Goal: Transaction & Acquisition: Purchase product/service

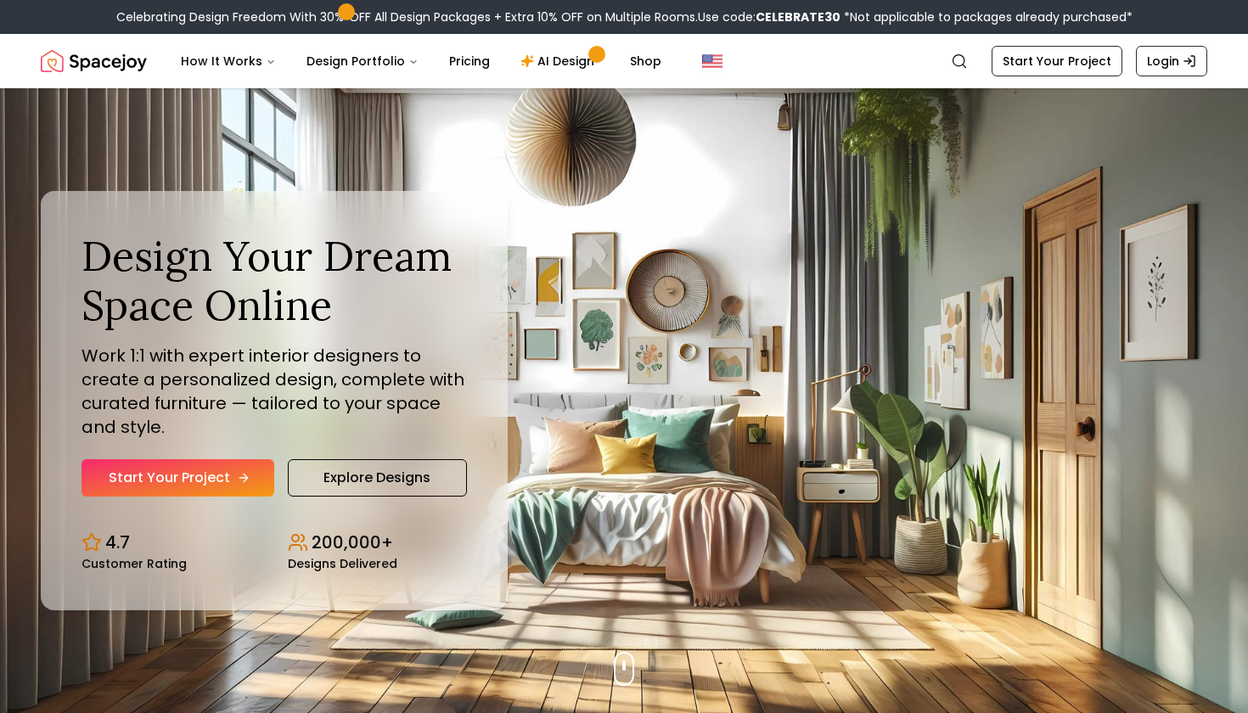
click at [241, 486] on link "Start Your Project" at bounding box center [178, 477] width 193 height 37
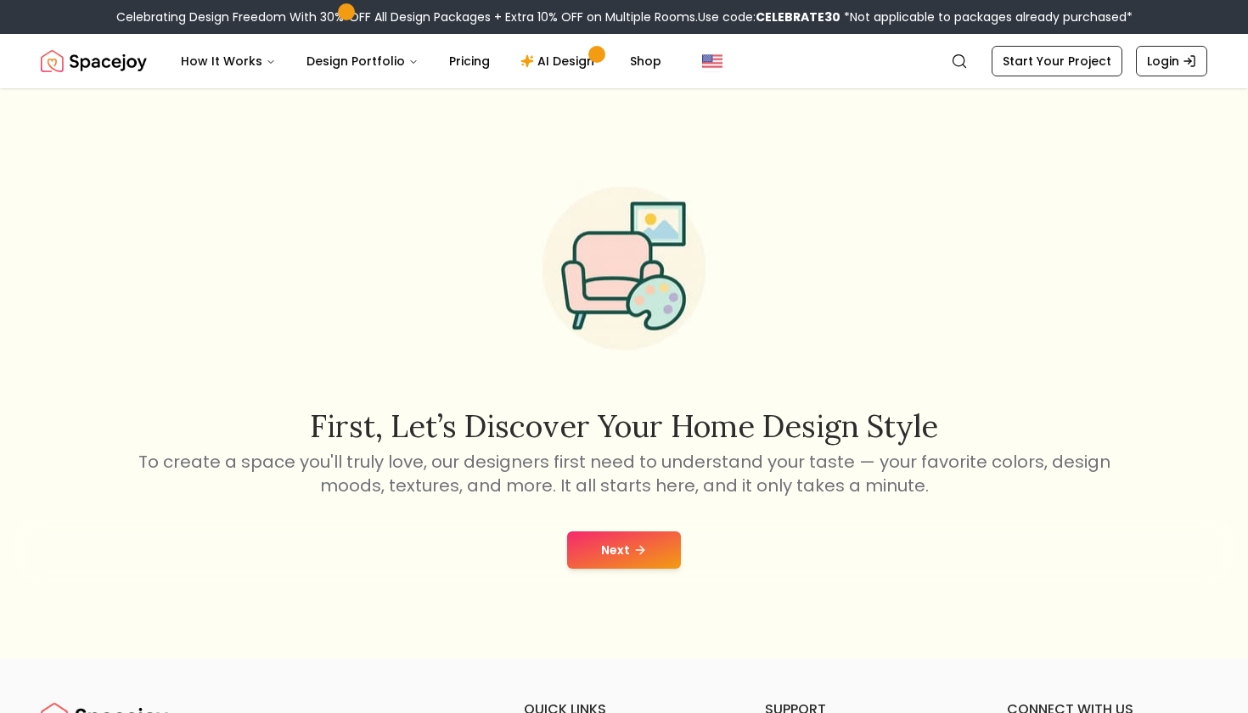
click at [651, 563] on button "Next" at bounding box center [624, 550] width 114 height 37
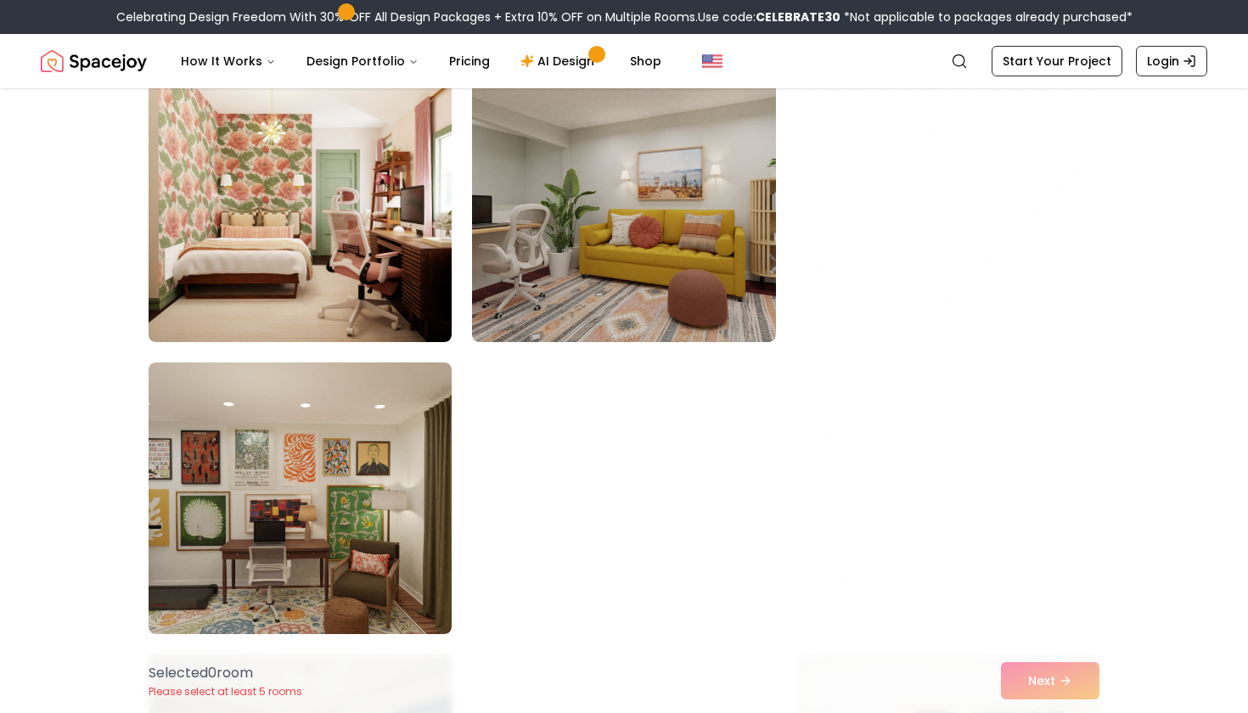
scroll to position [447, 0]
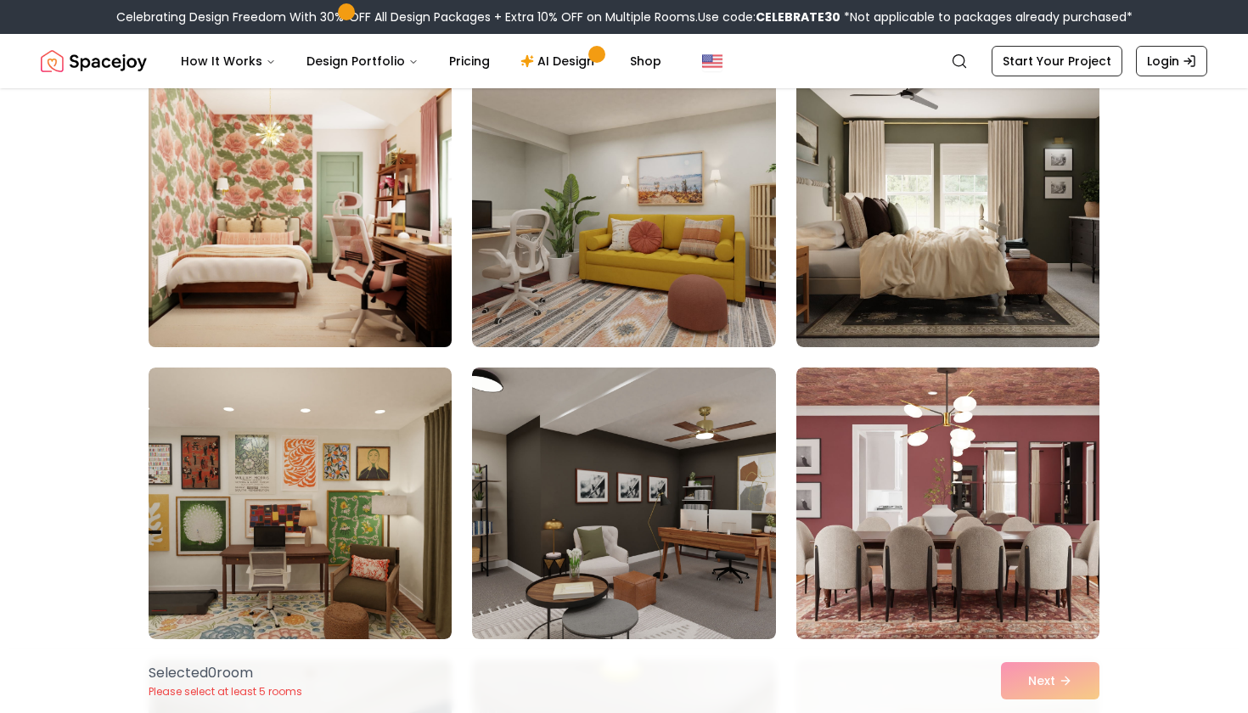
click at [346, 229] on img at bounding box center [300, 211] width 318 height 285
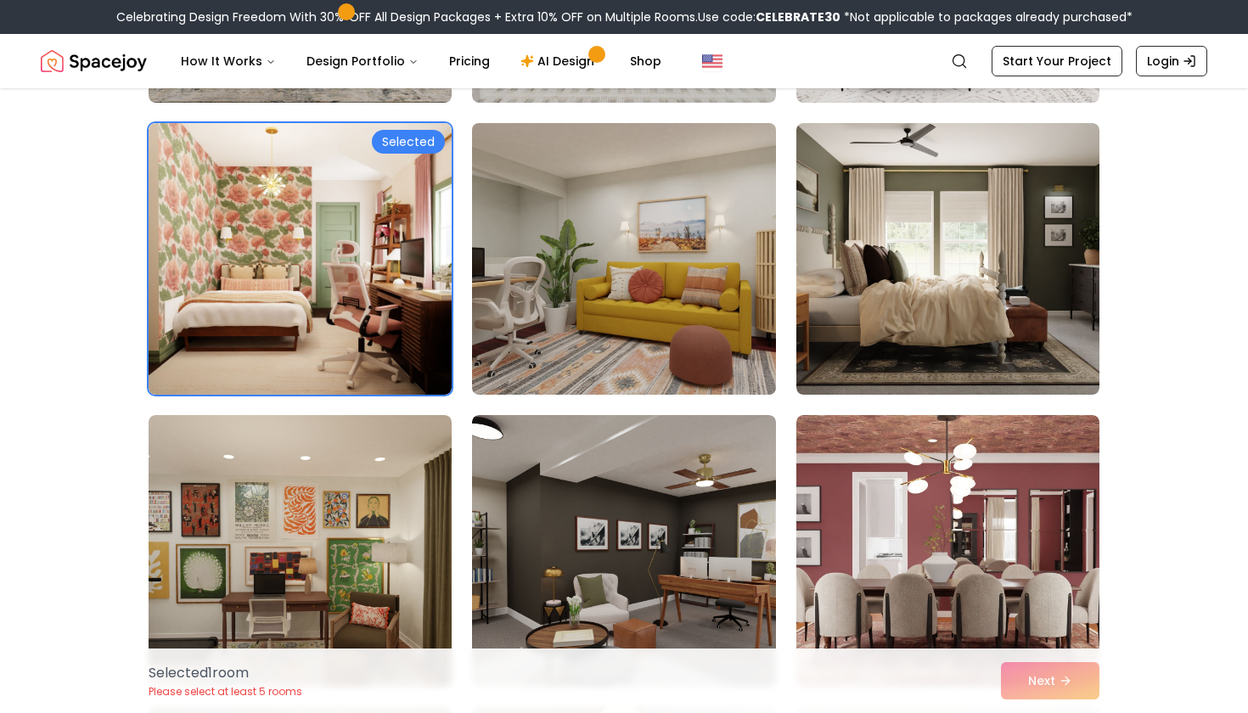
scroll to position [393, 0]
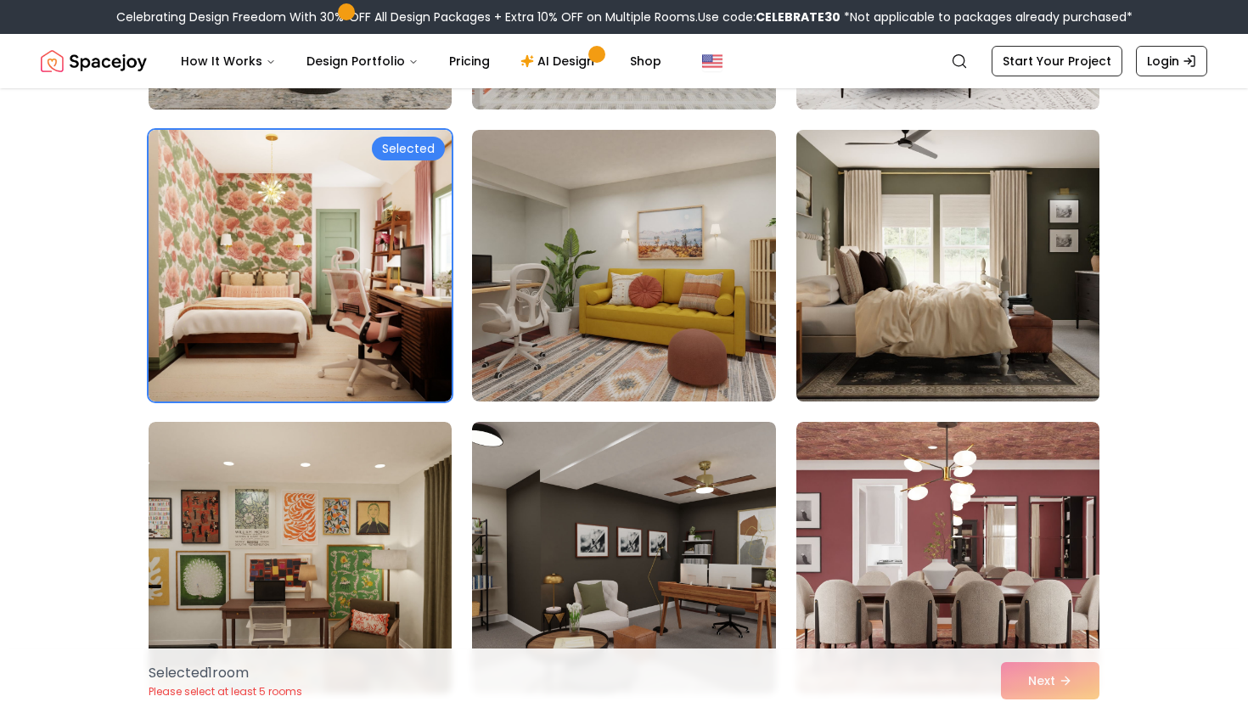
click at [889, 339] on img at bounding box center [948, 265] width 318 height 285
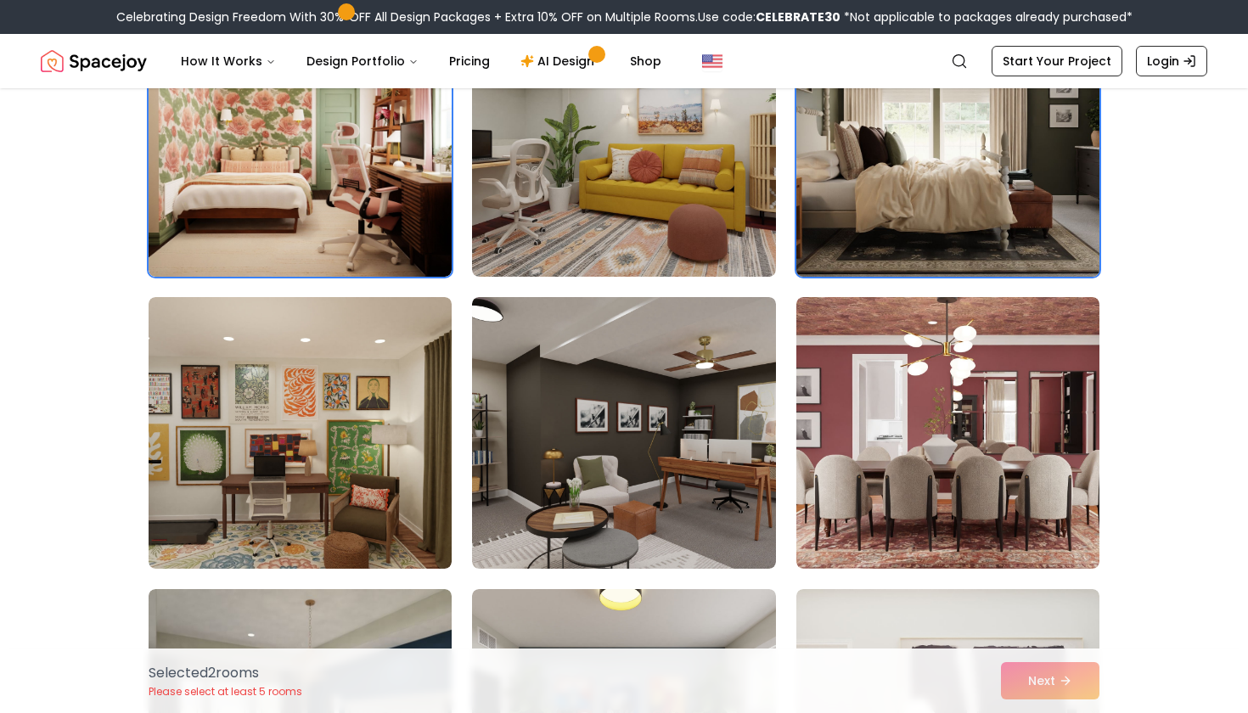
scroll to position [559, 0]
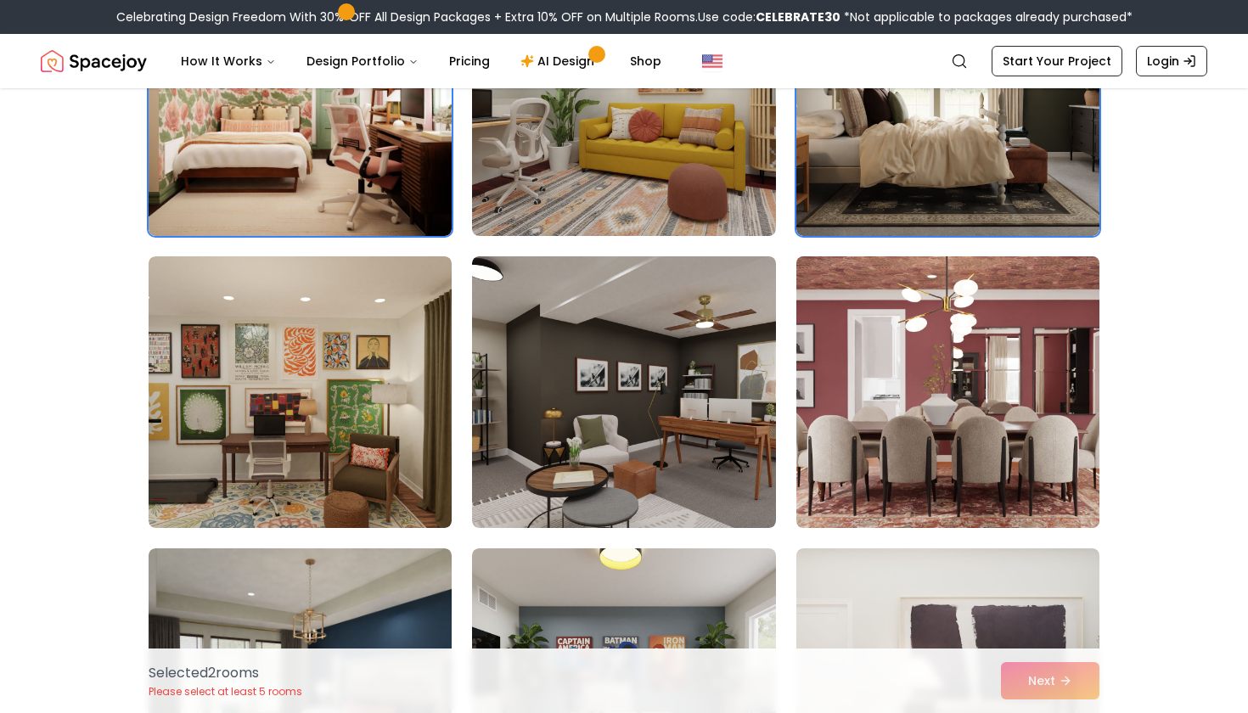
click at [914, 352] on img at bounding box center [948, 392] width 318 height 285
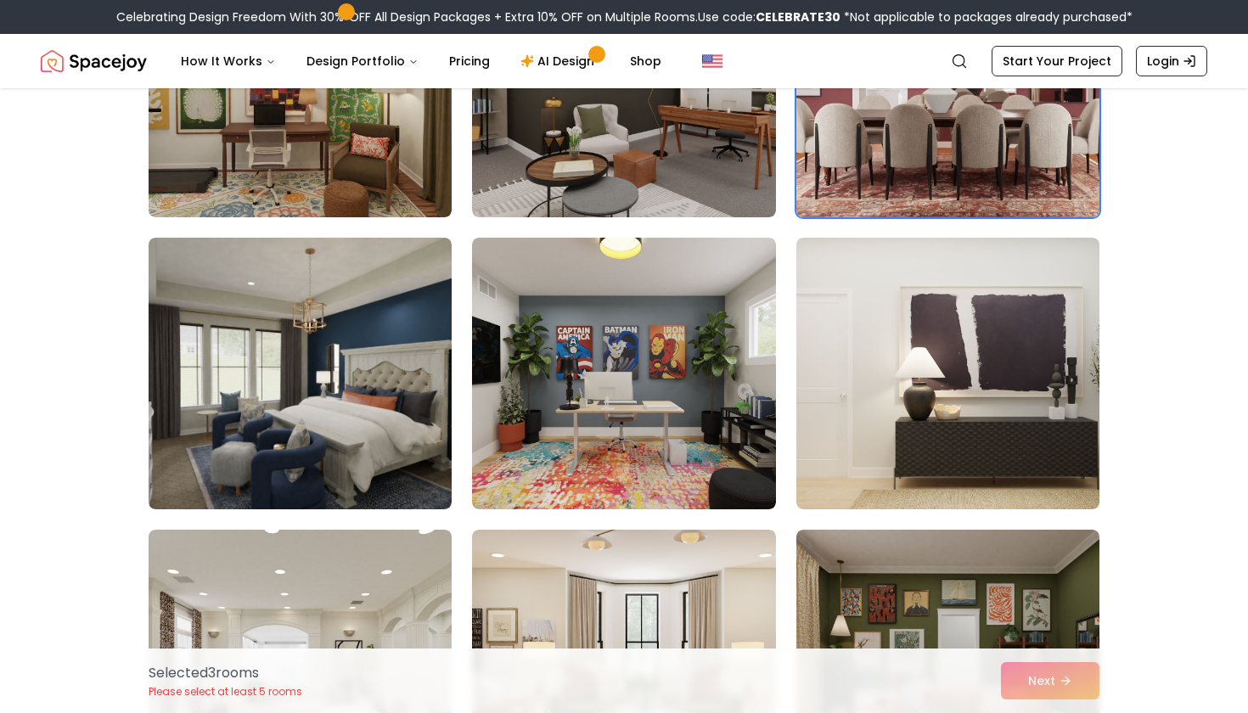
scroll to position [882, 0]
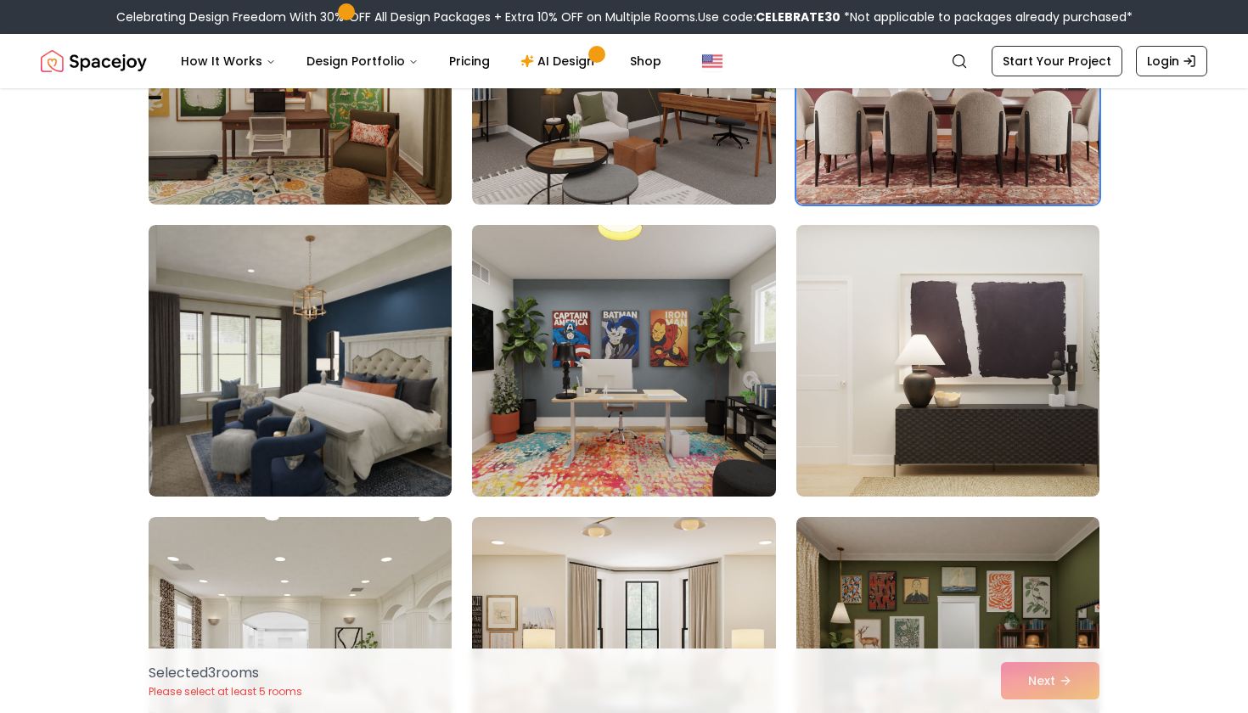
click at [723, 414] on img at bounding box center [623, 360] width 318 height 285
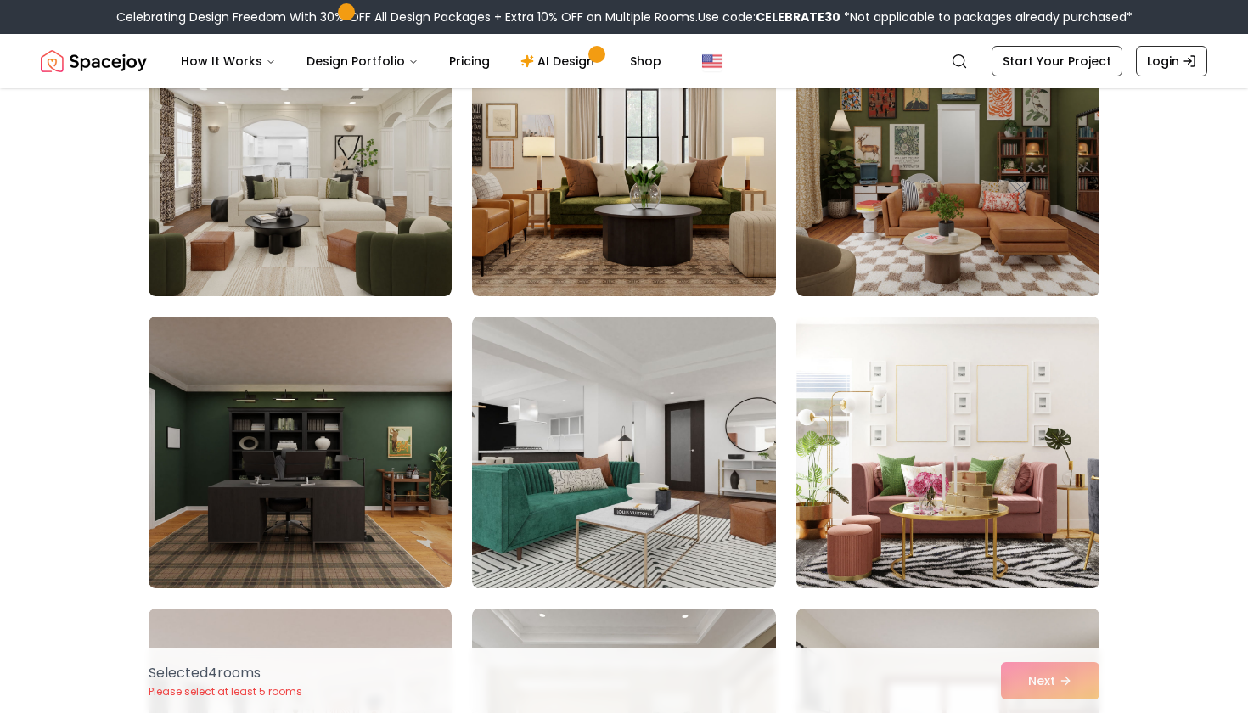
scroll to position [1371, 0]
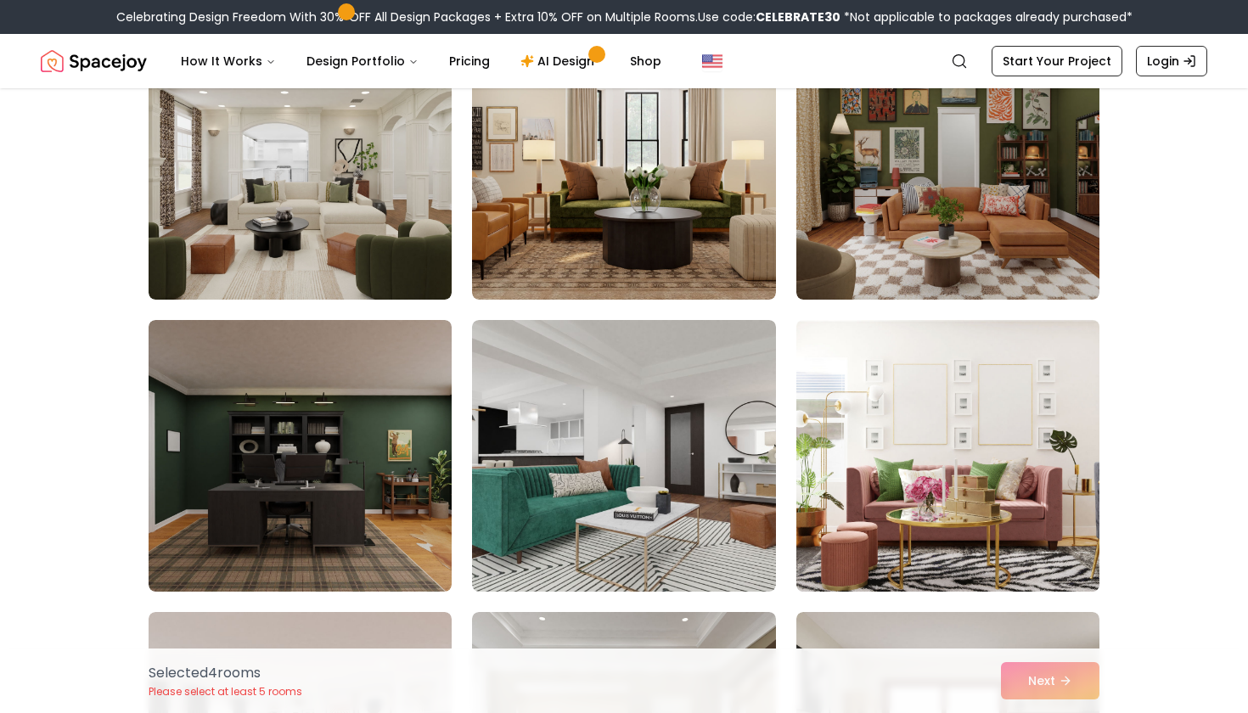
click at [855, 485] on img at bounding box center [948, 455] width 318 height 285
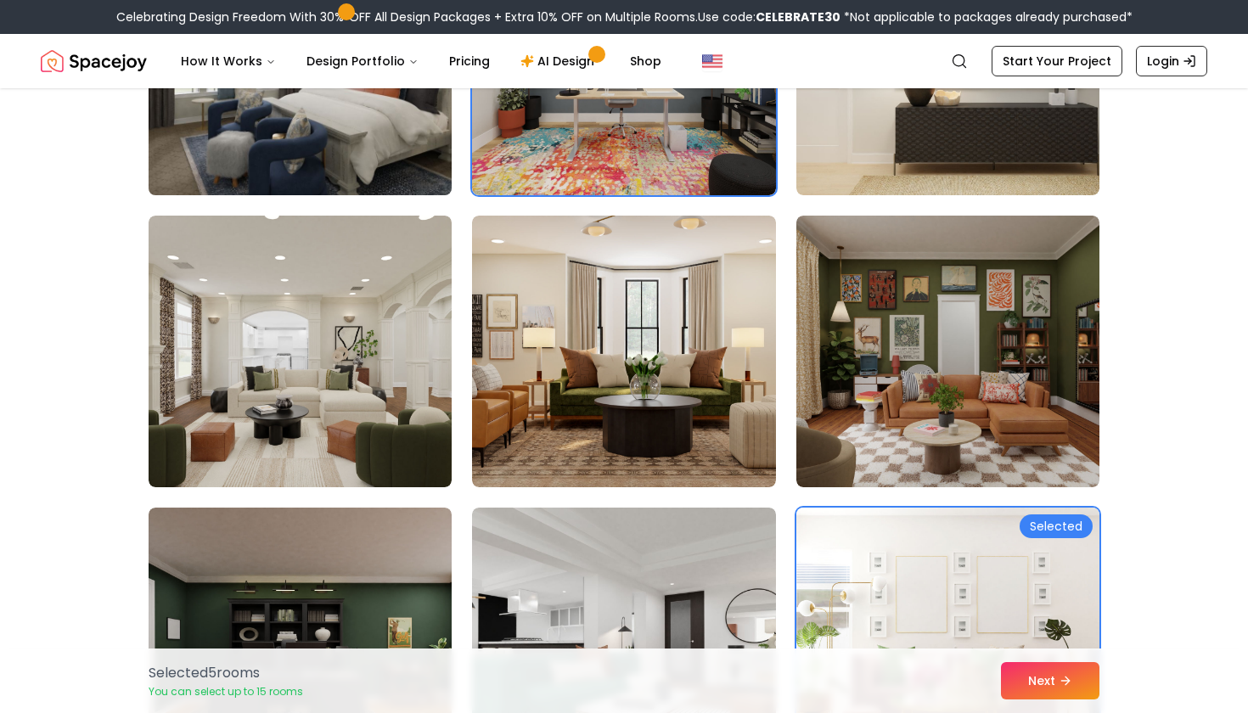
click at [342, 181] on img at bounding box center [300, 59] width 318 height 285
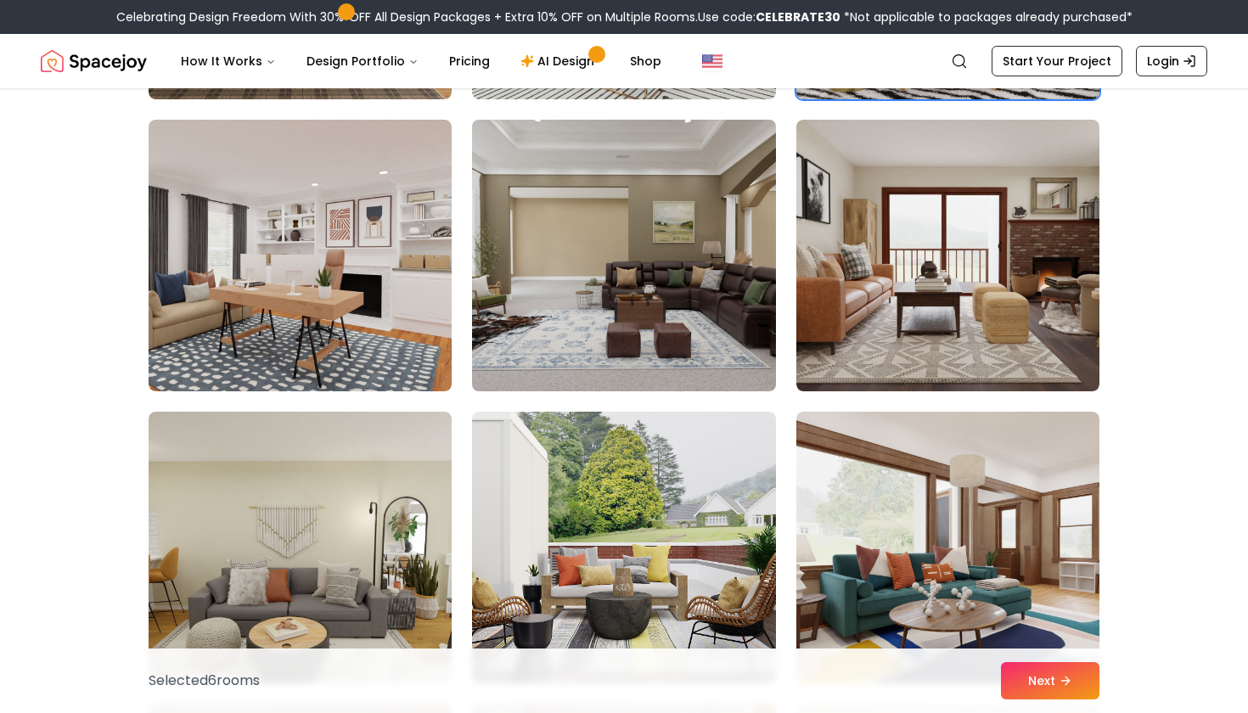
scroll to position [1932, 0]
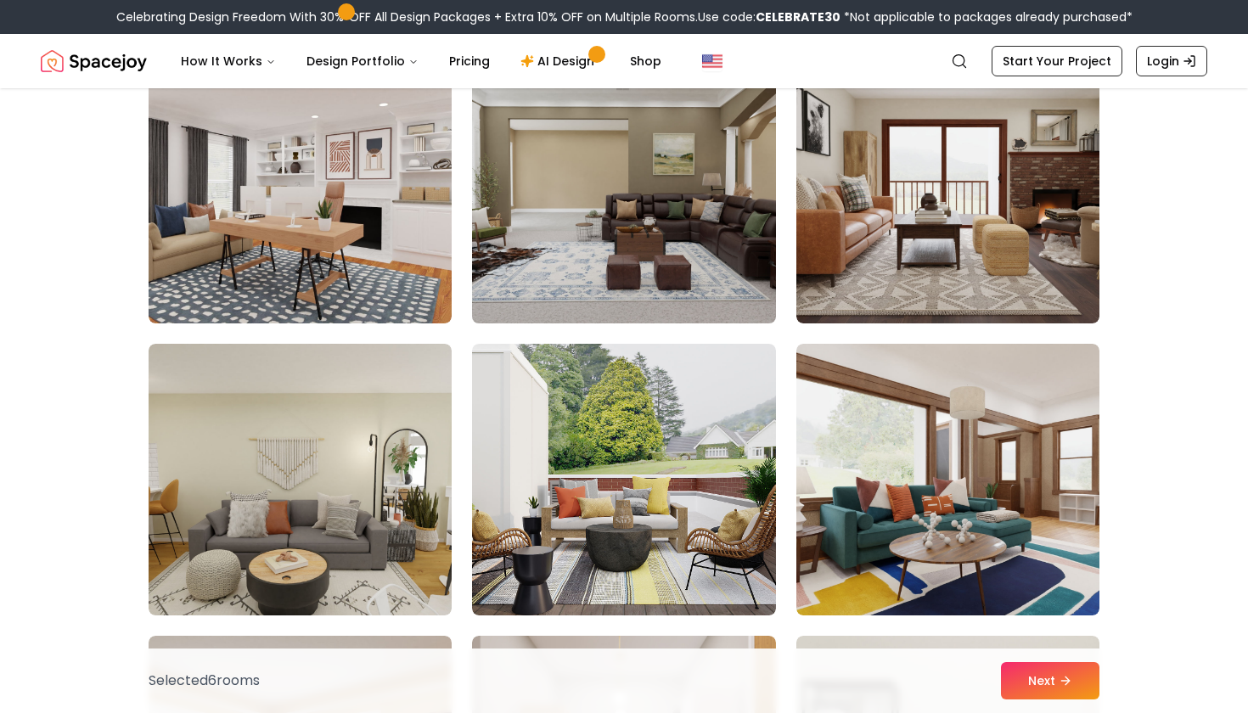
click at [655, 234] on img at bounding box center [623, 187] width 318 height 285
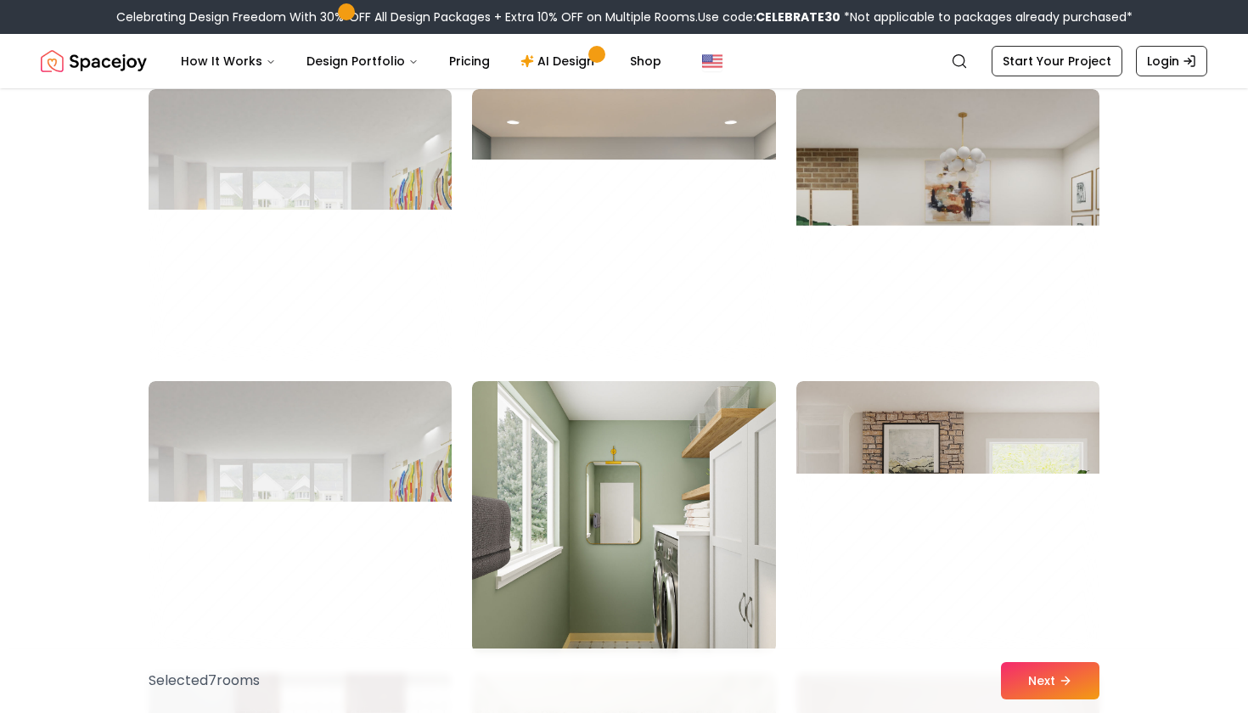
scroll to position [3644, 0]
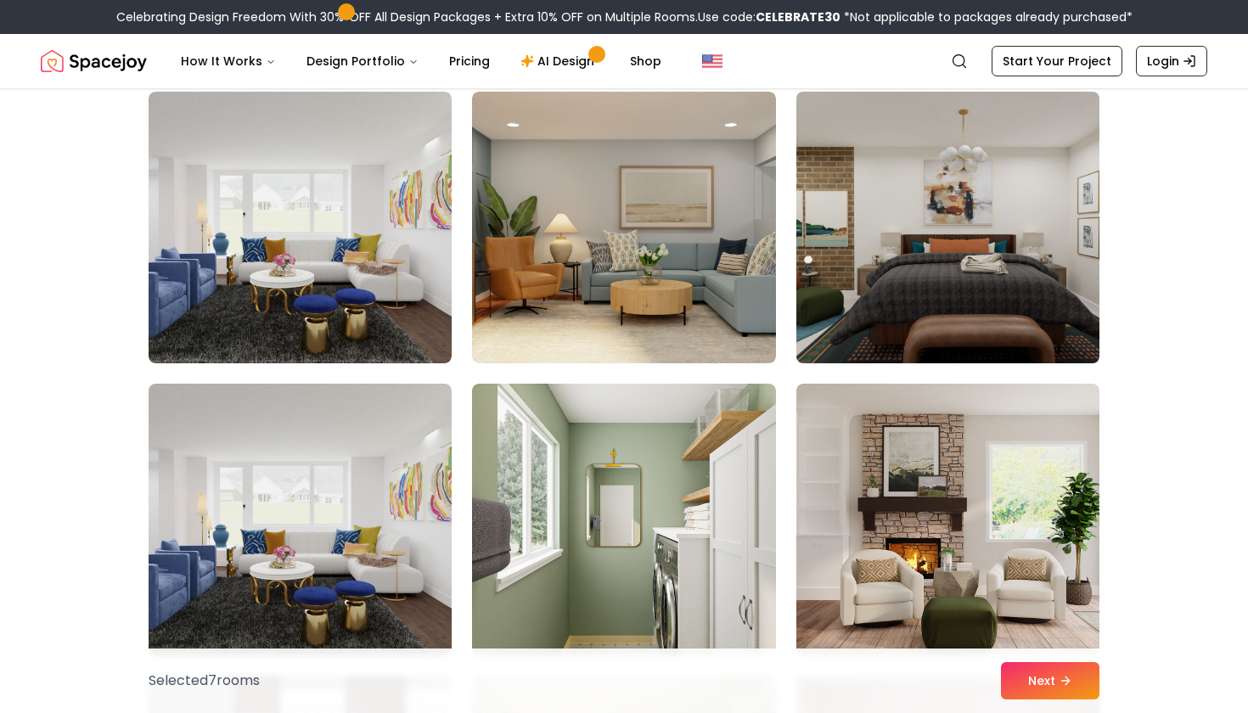
click at [903, 327] on img at bounding box center [948, 227] width 318 height 285
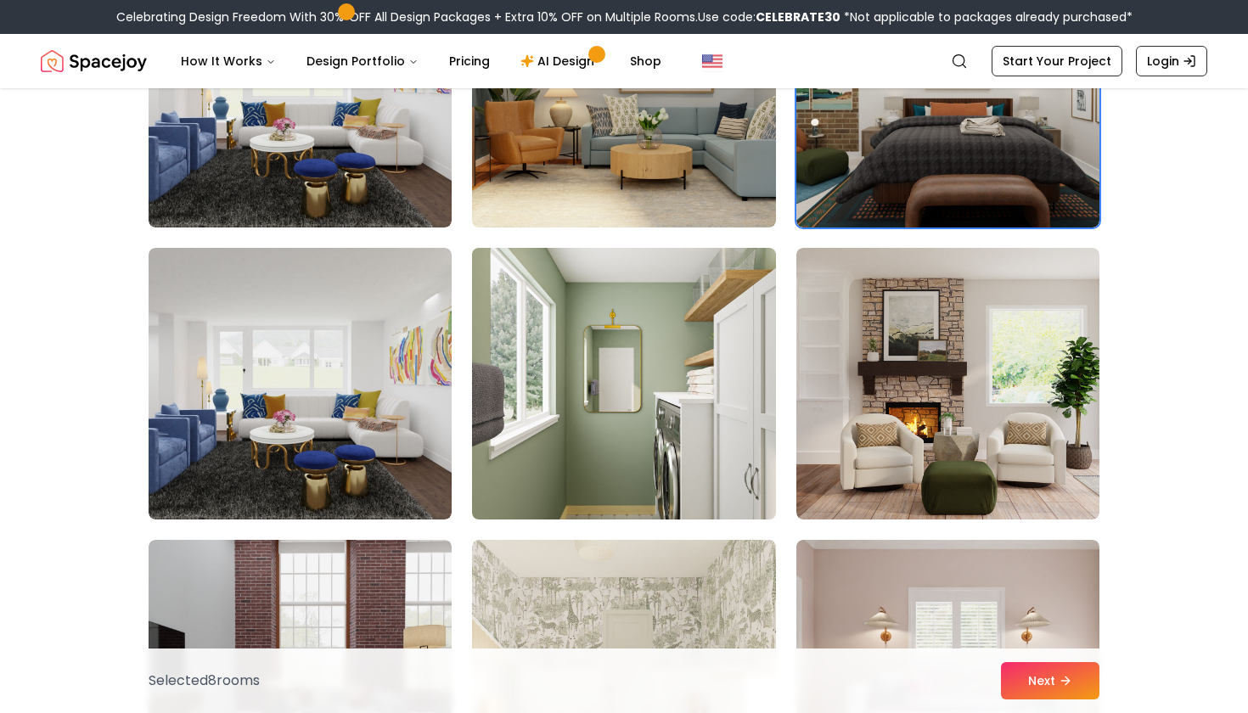
click at [718, 421] on img at bounding box center [623, 383] width 318 height 285
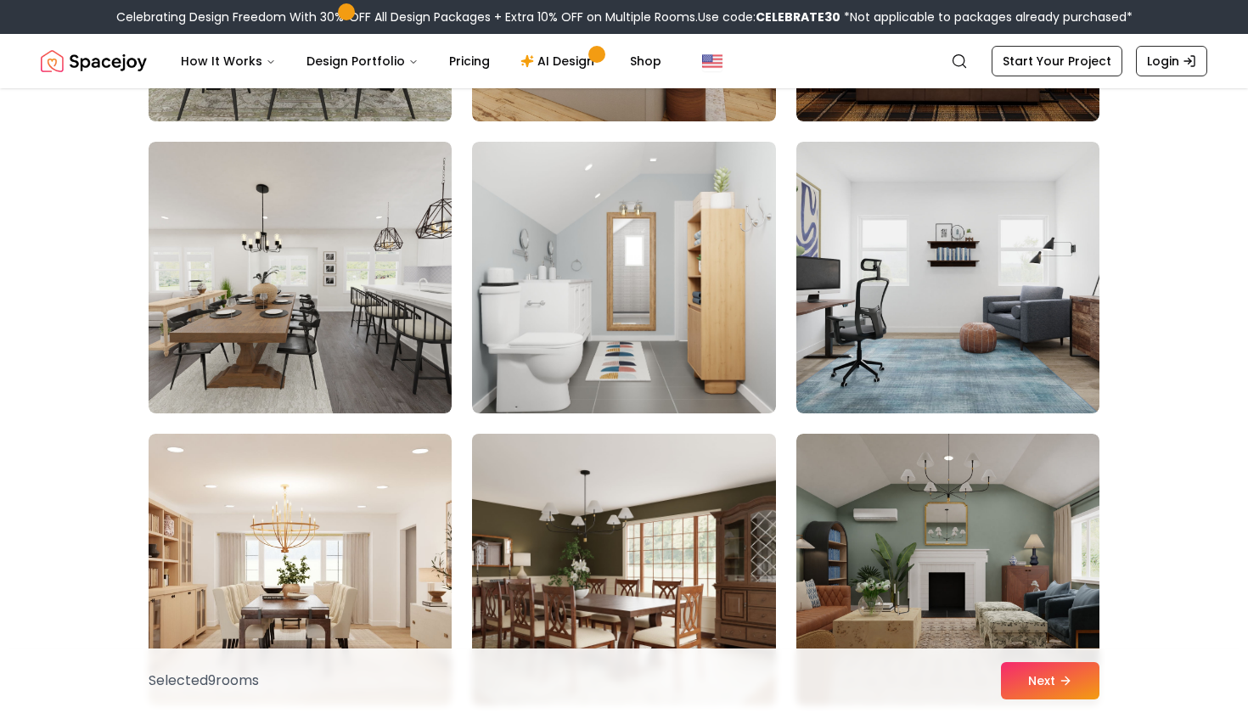
scroll to position [5935, 0]
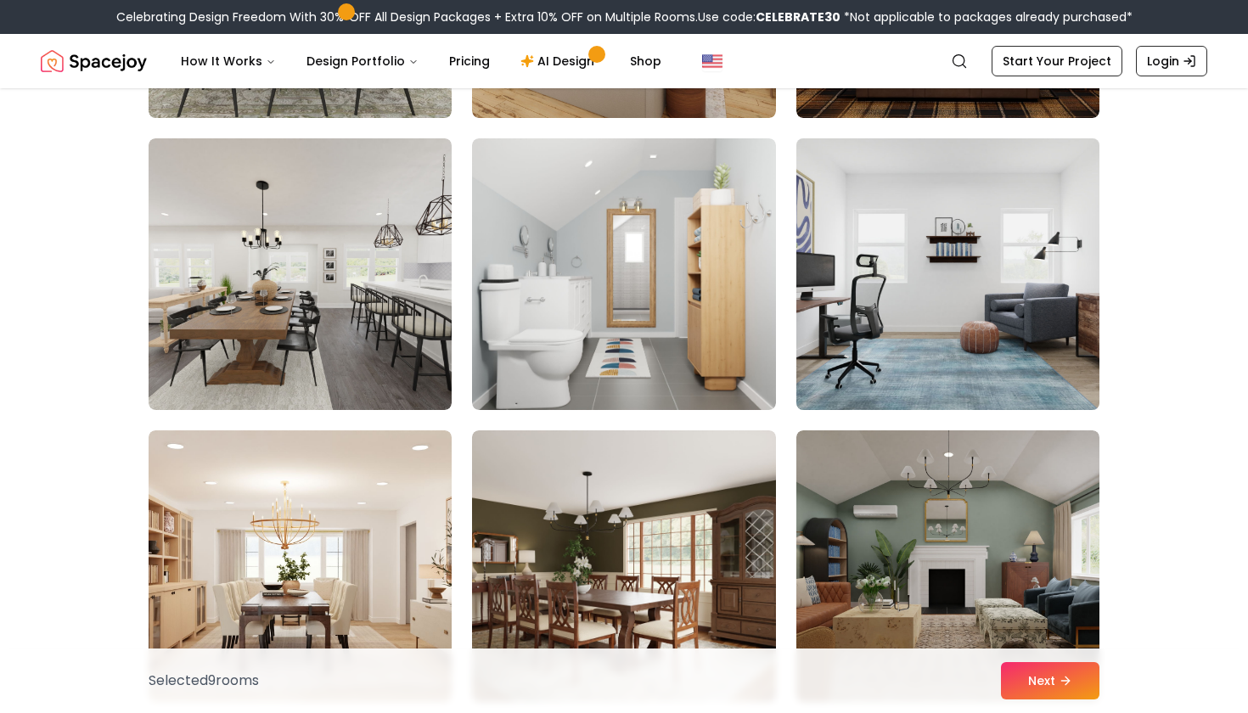
click at [885, 322] on img at bounding box center [948, 274] width 318 height 285
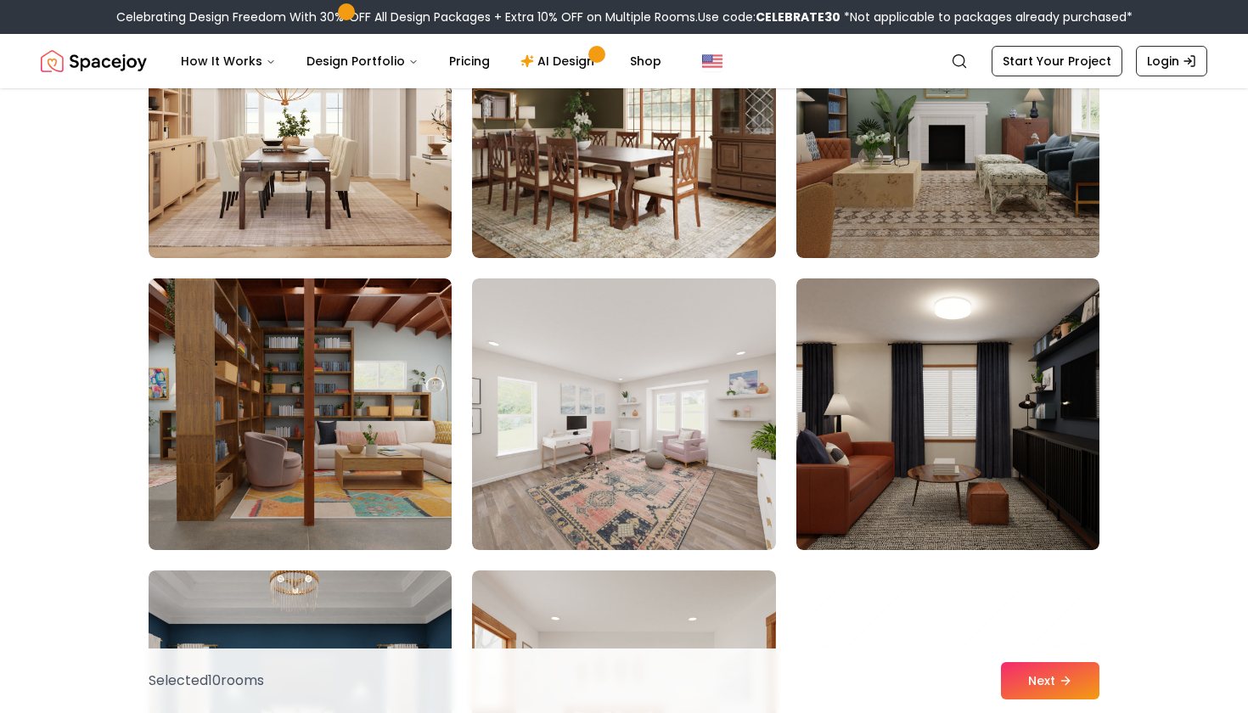
scroll to position [6368, 1]
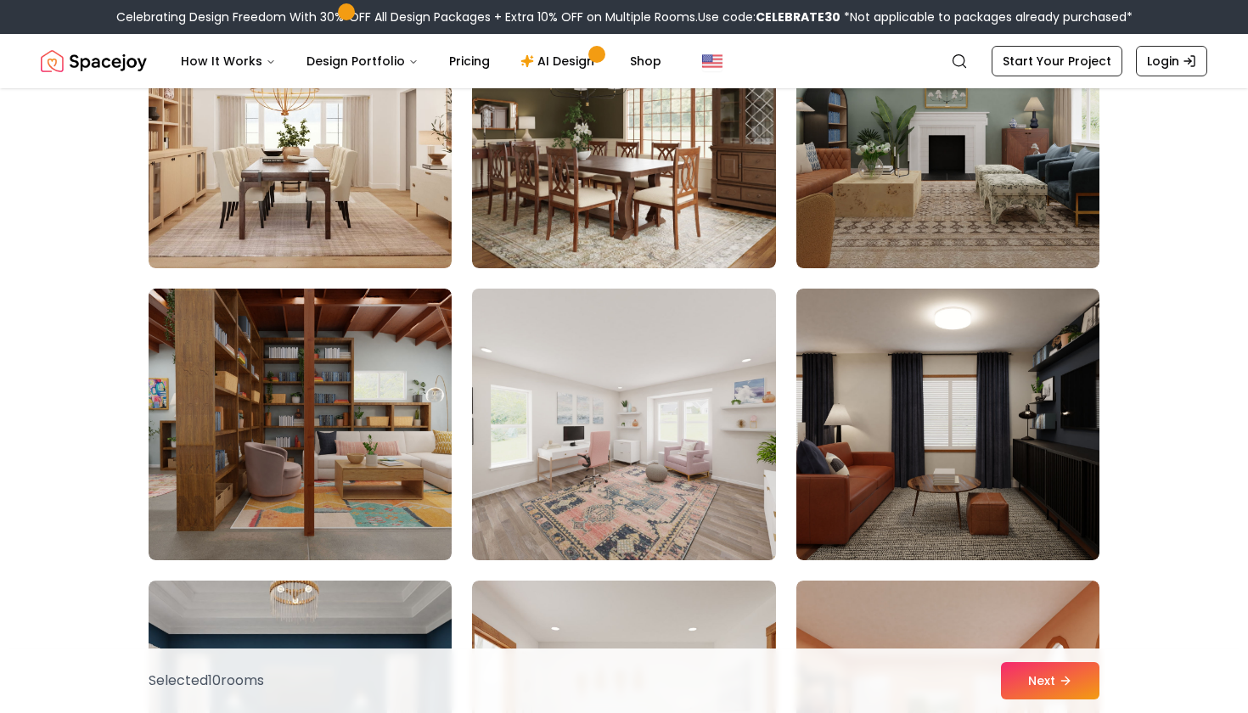
click at [745, 412] on img at bounding box center [623, 424] width 318 height 285
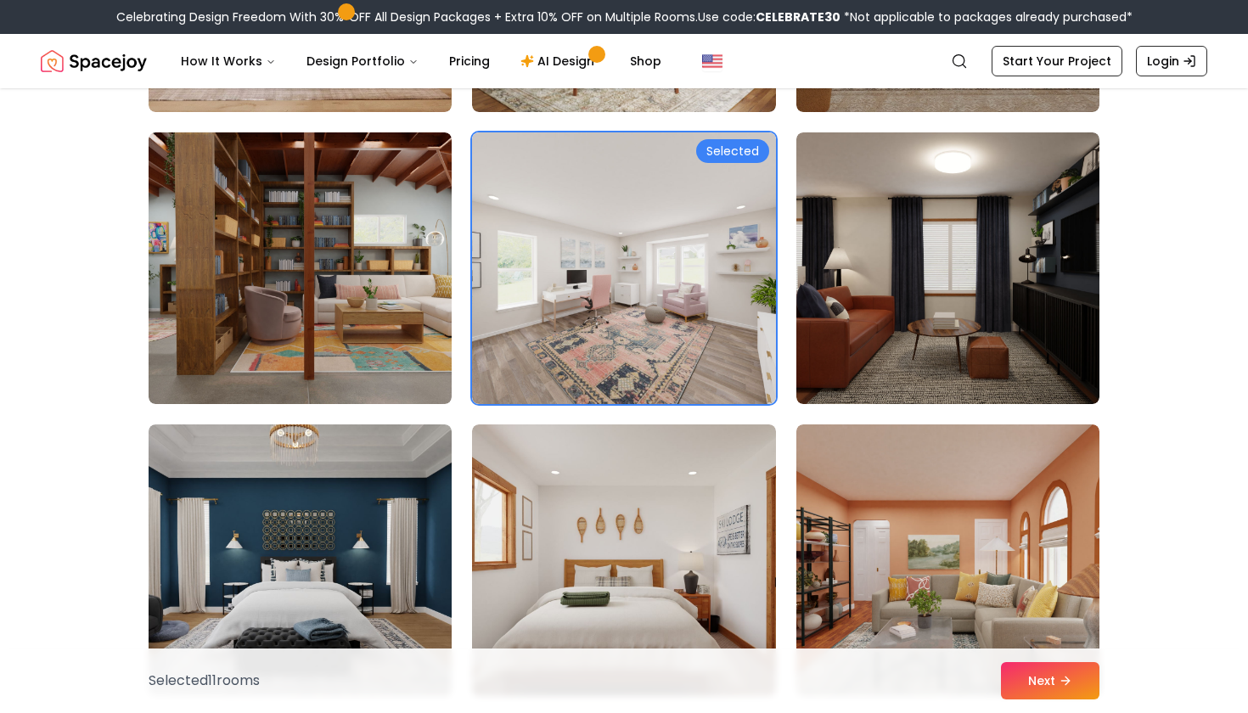
scroll to position [6526, 0]
click at [1042, 693] on button "Next" at bounding box center [1050, 680] width 98 height 37
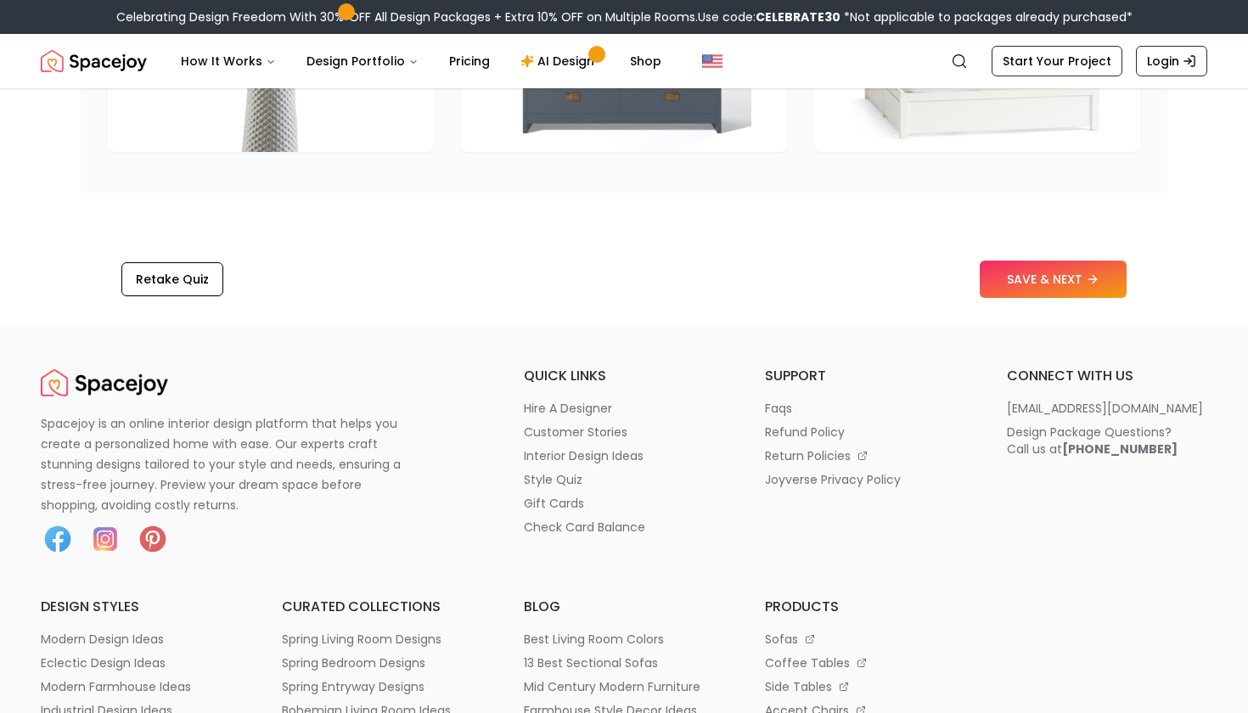
scroll to position [2579, 0]
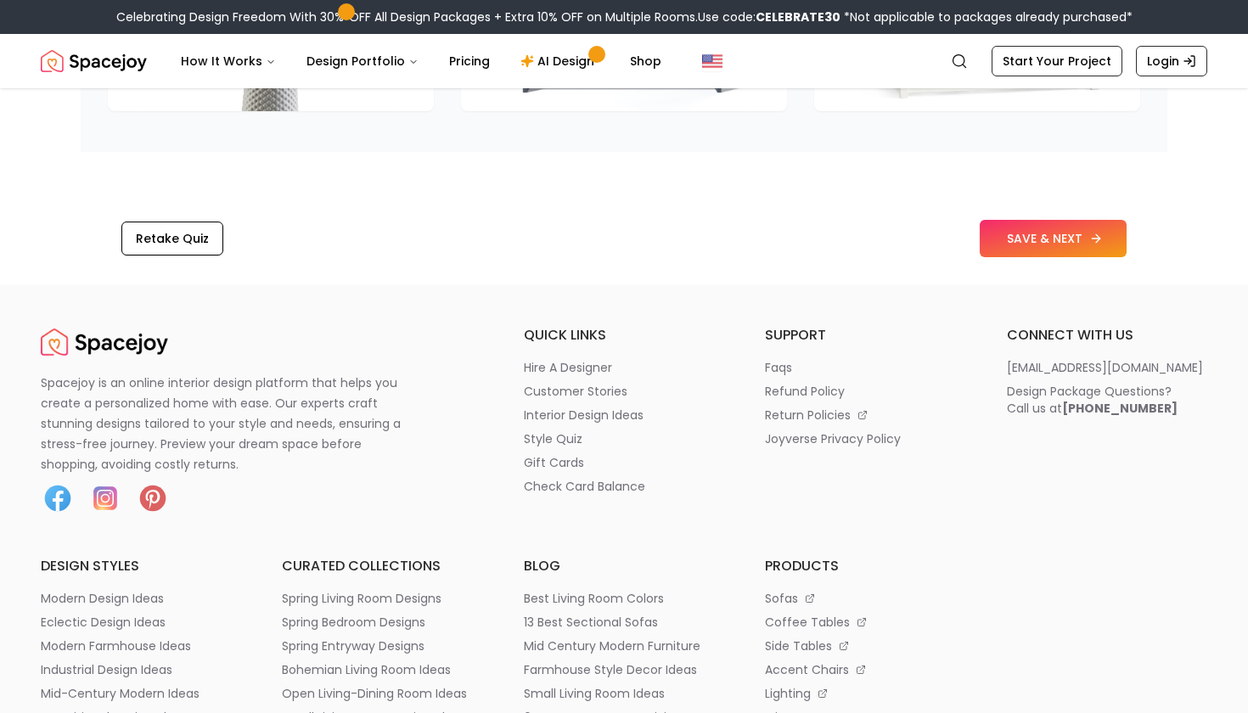
click at [1034, 257] on button "SAVE & NEXT" at bounding box center [1053, 238] width 147 height 37
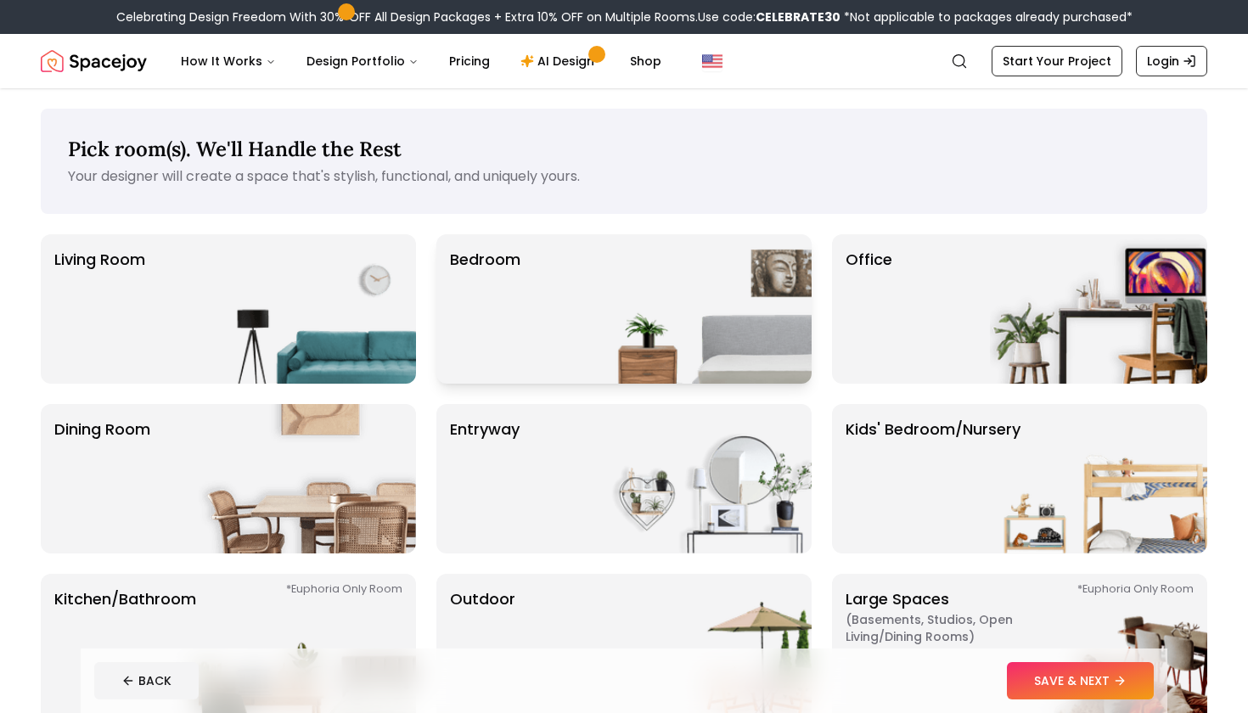
click at [730, 324] on img at bounding box center [702, 308] width 217 height 149
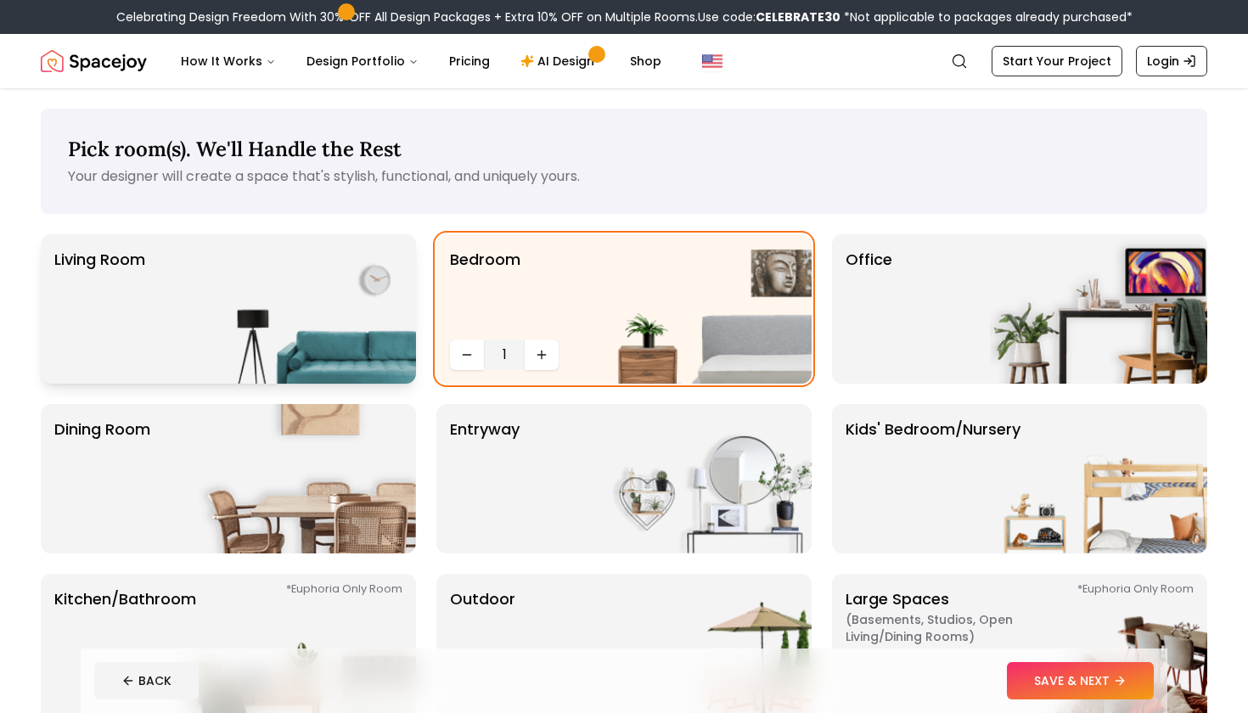
click at [315, 342] on img at bounding box center [307, 308] width 217 height 149
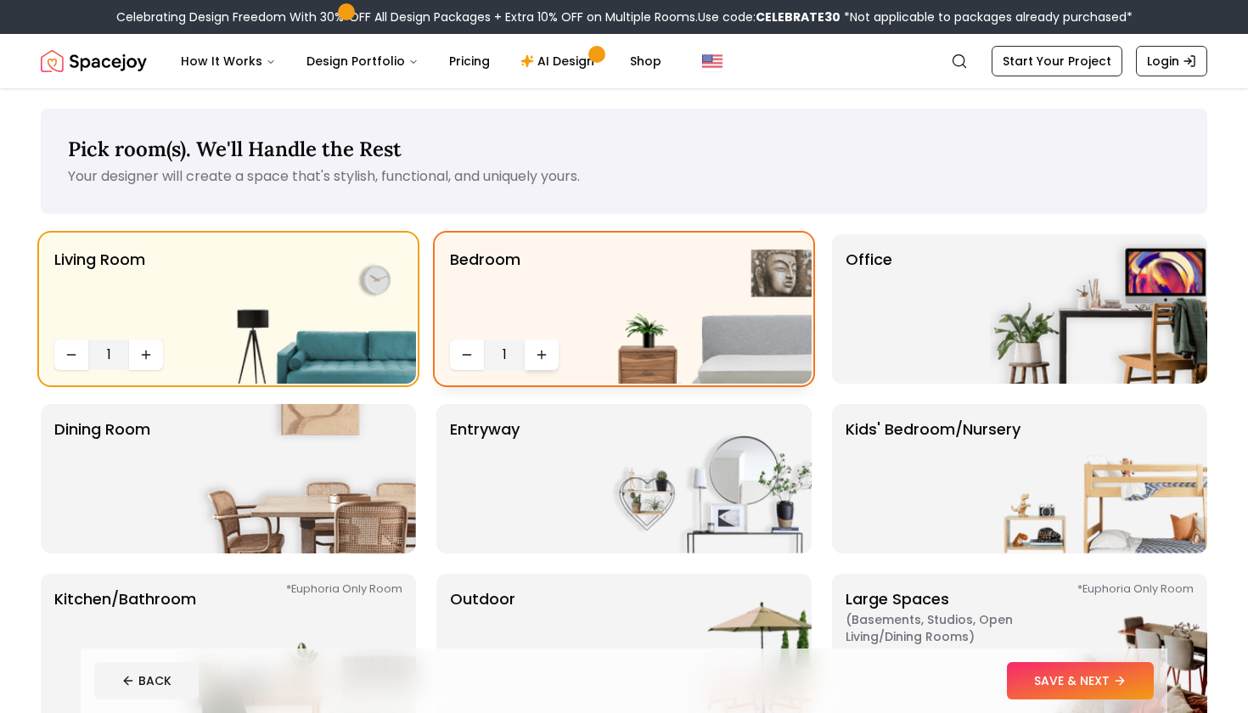
click at [534, 363] on button "Increase quantity" at bounding box center [542, 355] width 34 height 31
click at [993, 323] on img at bounding box center [1098, 308] width 217 height 149
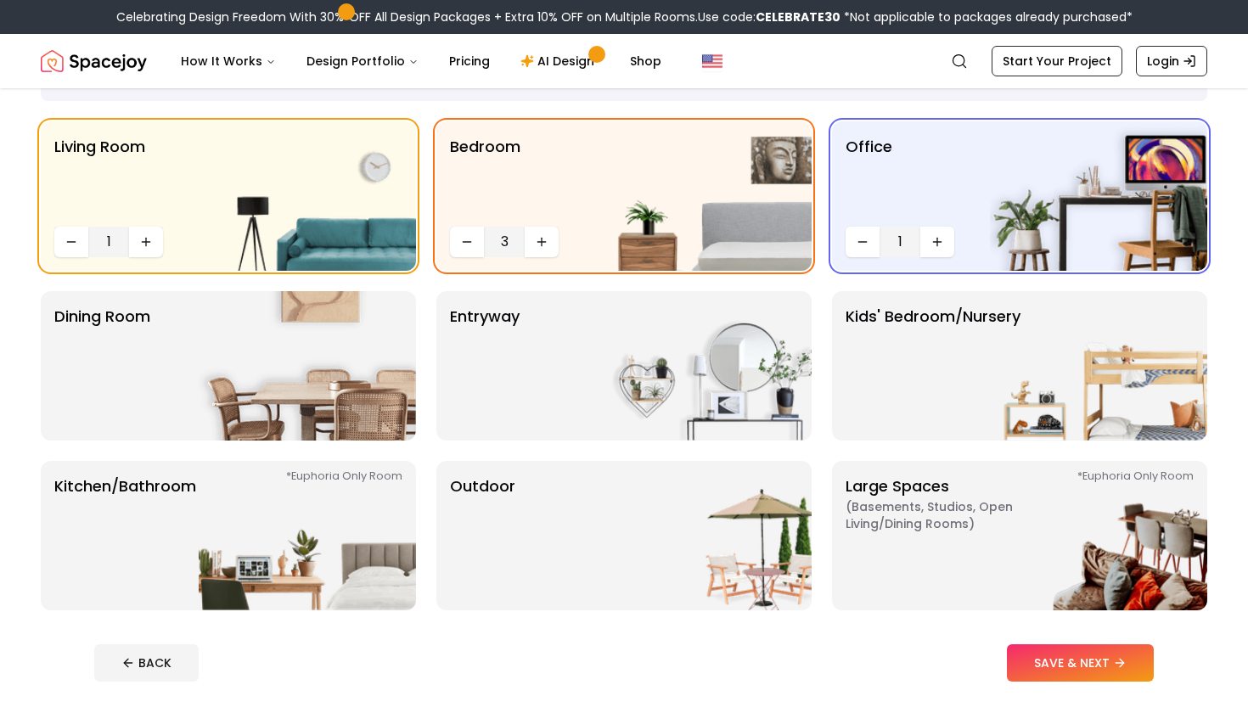
scroll to position [115, 0]
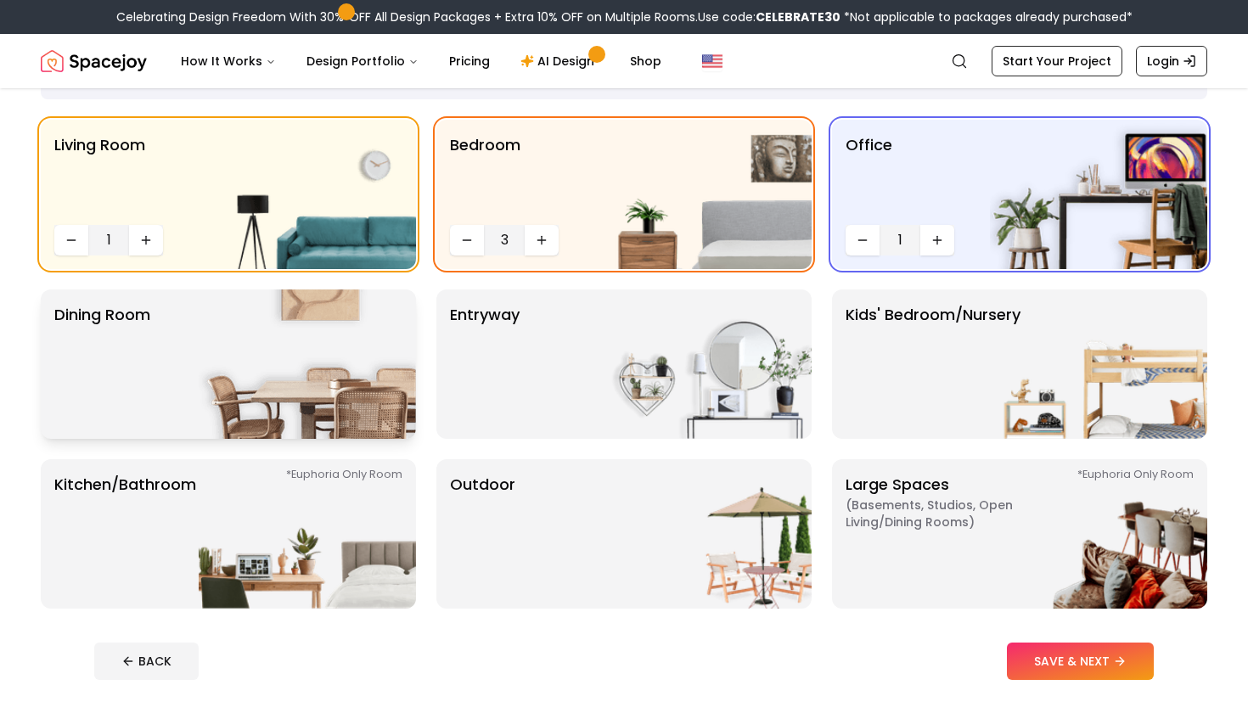
click at [403, 380] on img at bounding box center [307, 364] width 217 height 149
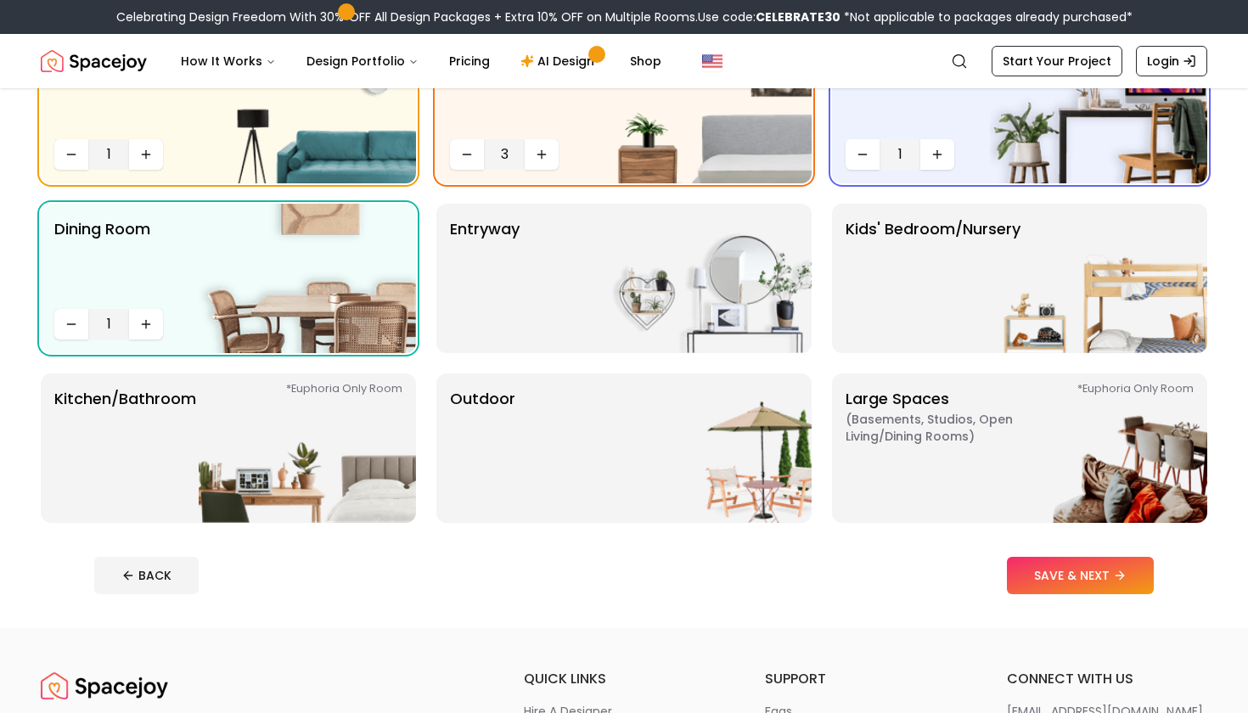
scroll to position [206, 0]
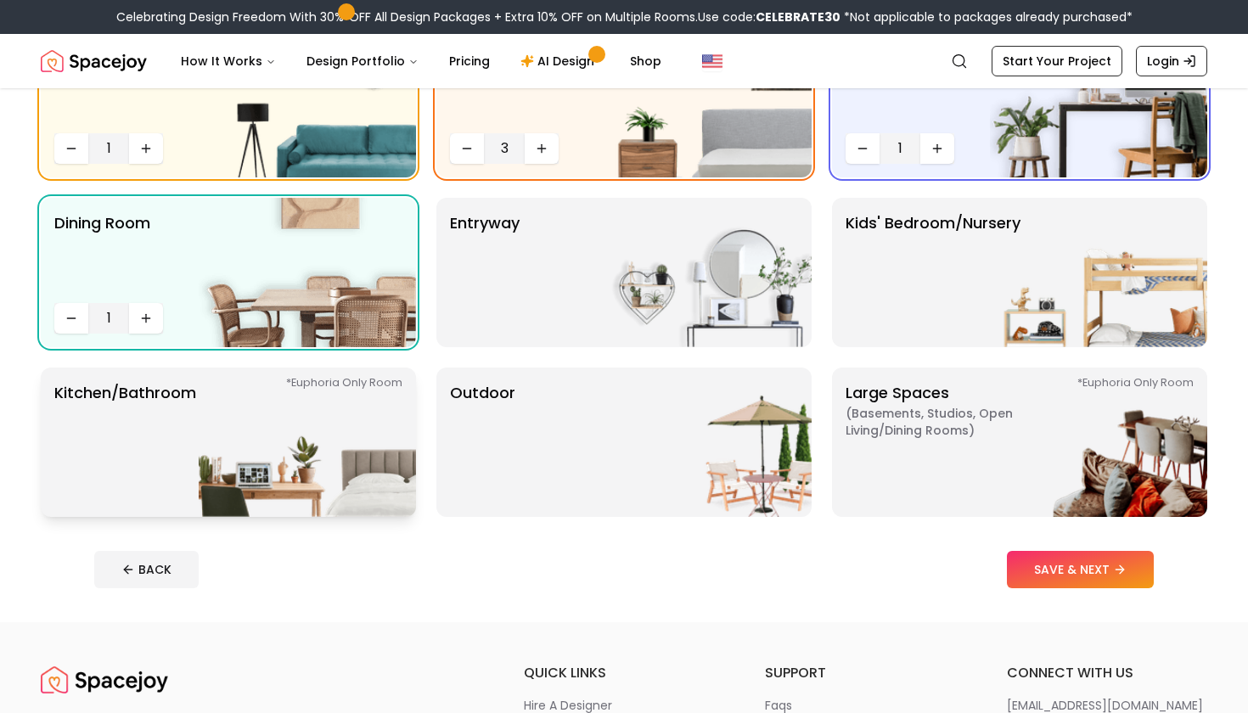
click at [386, 431] on img at bounding box center [307, 442] width 217 height 149
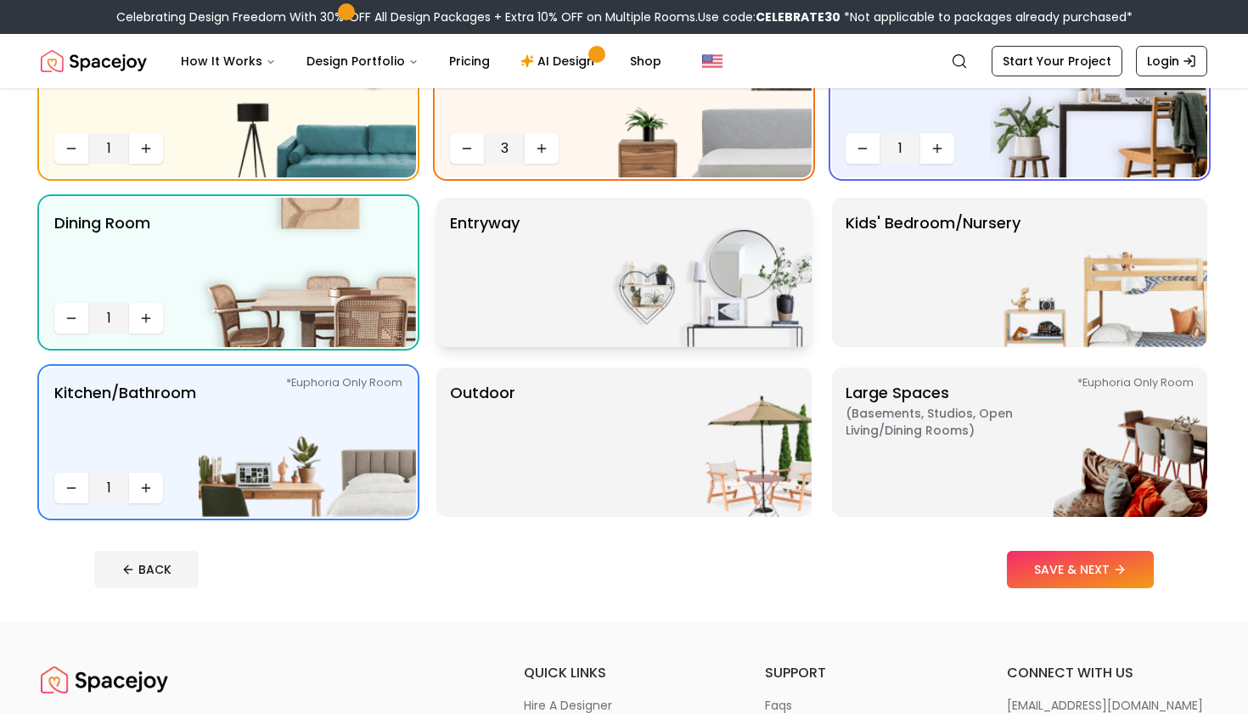
click at [643, 281] on img at bounding box center [702, 272] width 217 height 149
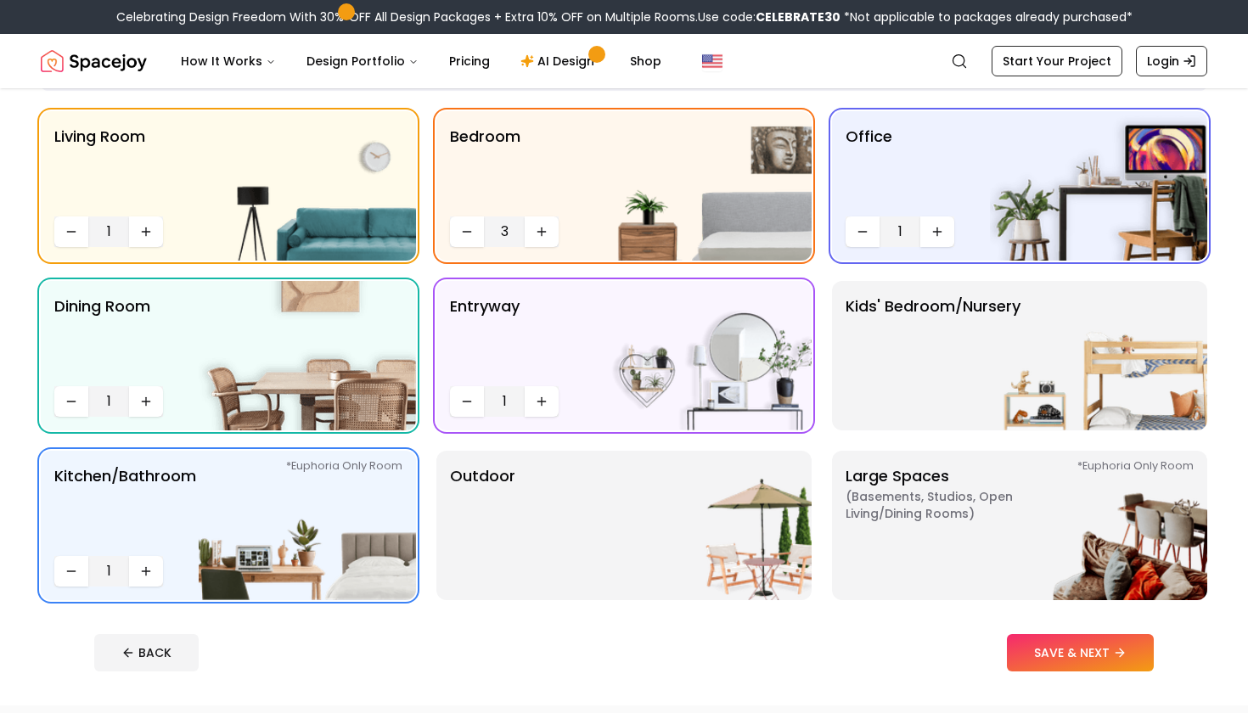
scroll to position [128, 0]
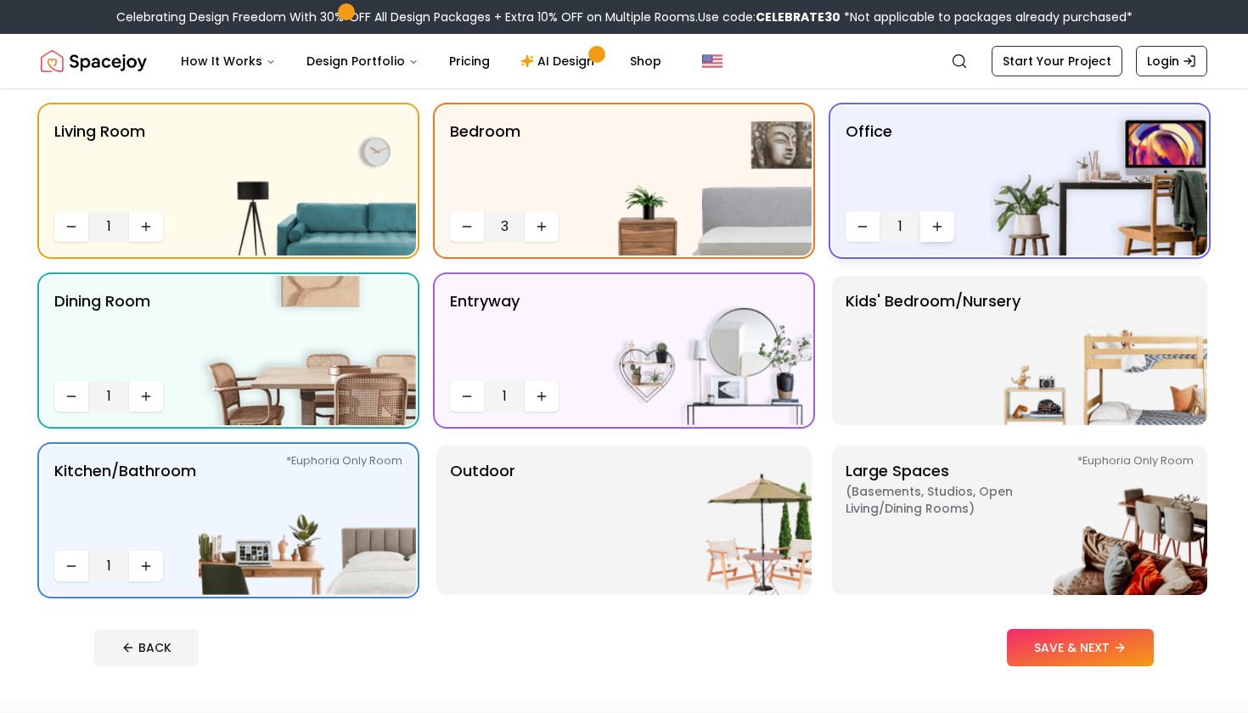
click at [936, 236] on button "Increase quantity" at bounding box center [937, 226] width 34 height 31
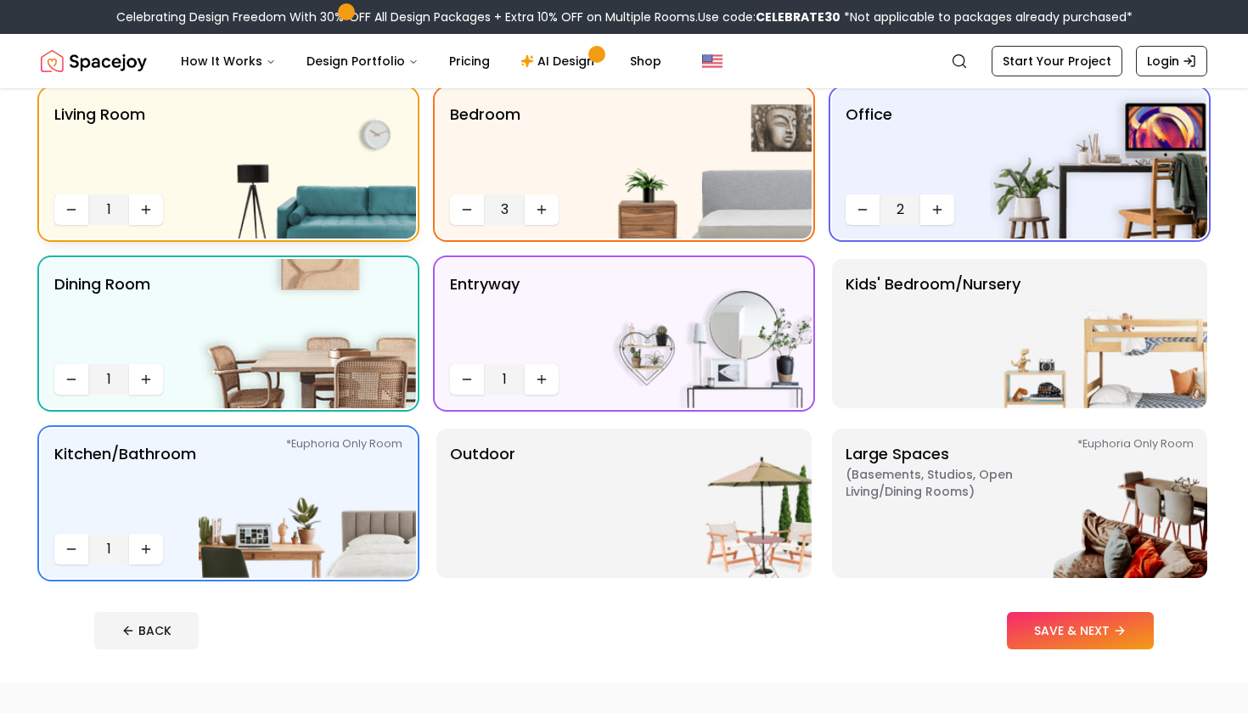
scroll to position [165, 0]
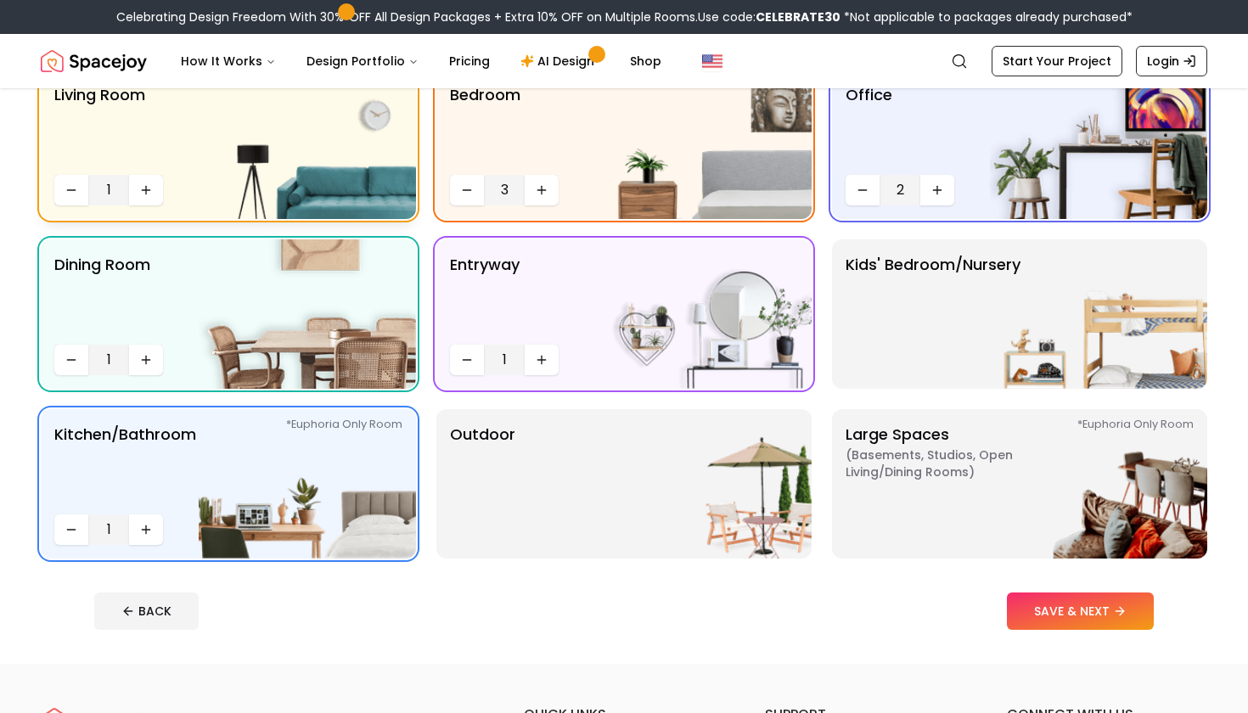
click at [163, 185] on div "Living Room 1" at bounding box center [228, 144] width 375 height 149
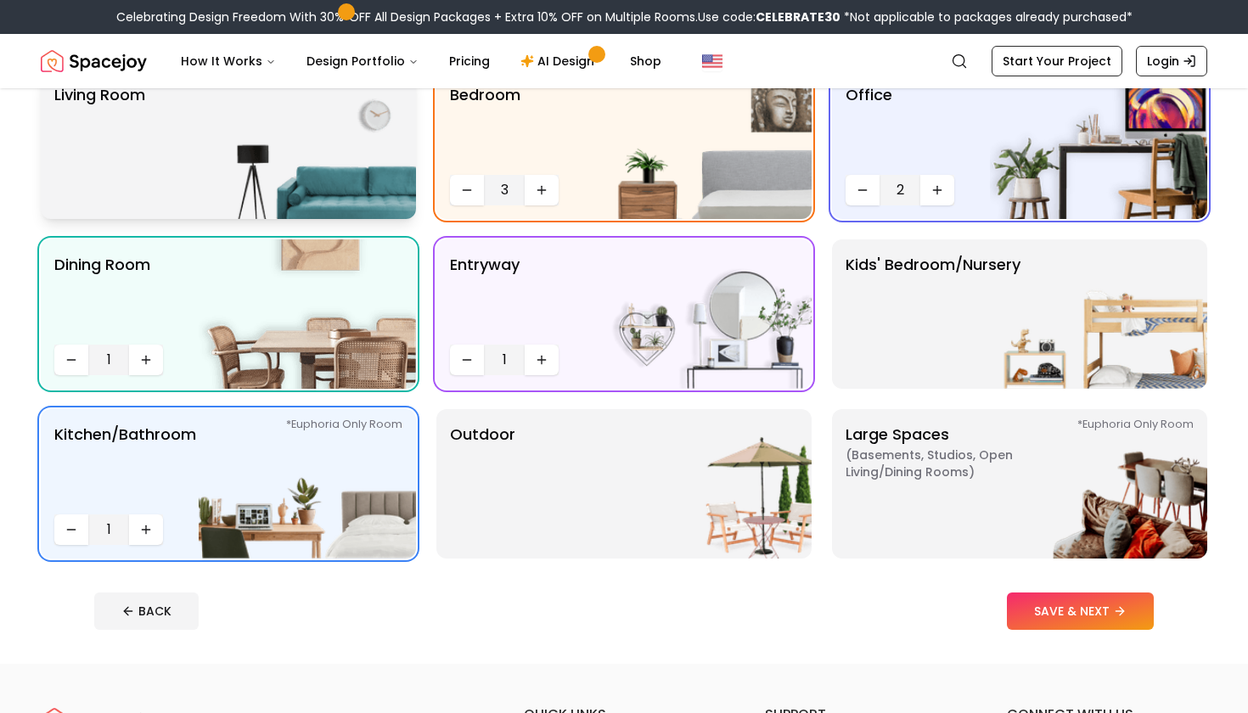
click at [145, 194] on p "Living Room" at bounding box center [99, 144] width 91 height 122
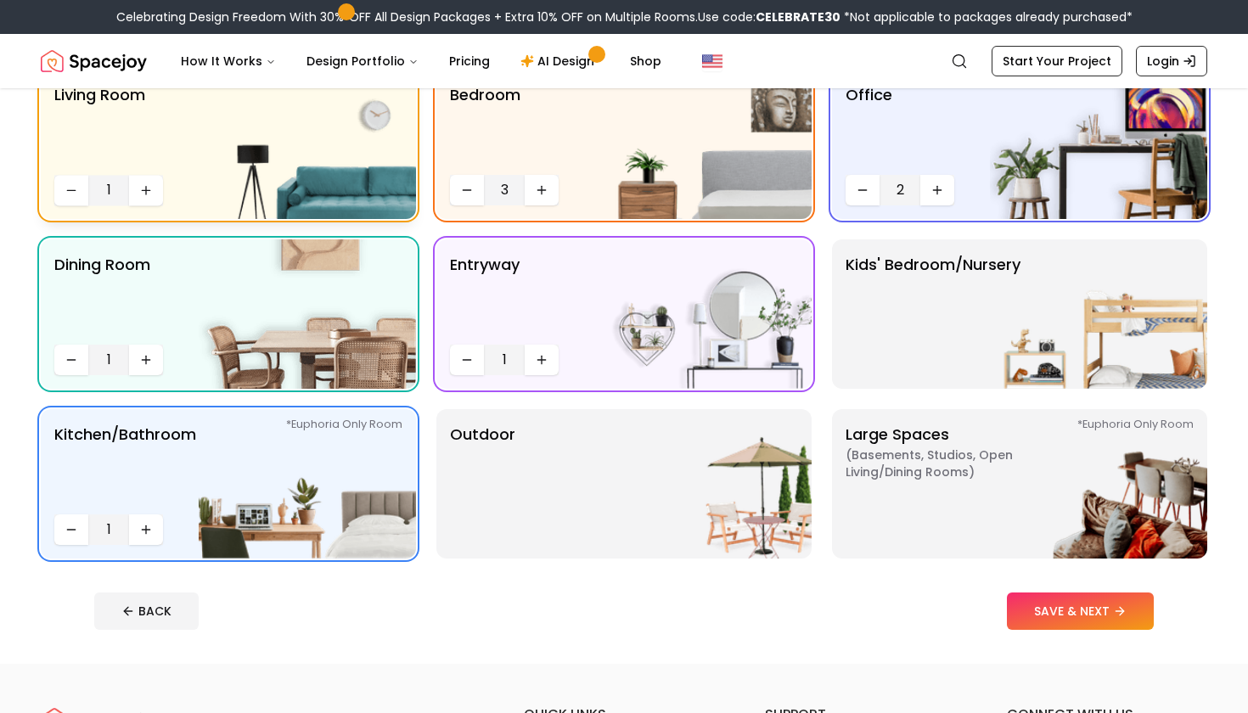
click at [145, 194] on icon "Increase quantity" at bounding box center [146, 190] width 14 height 14
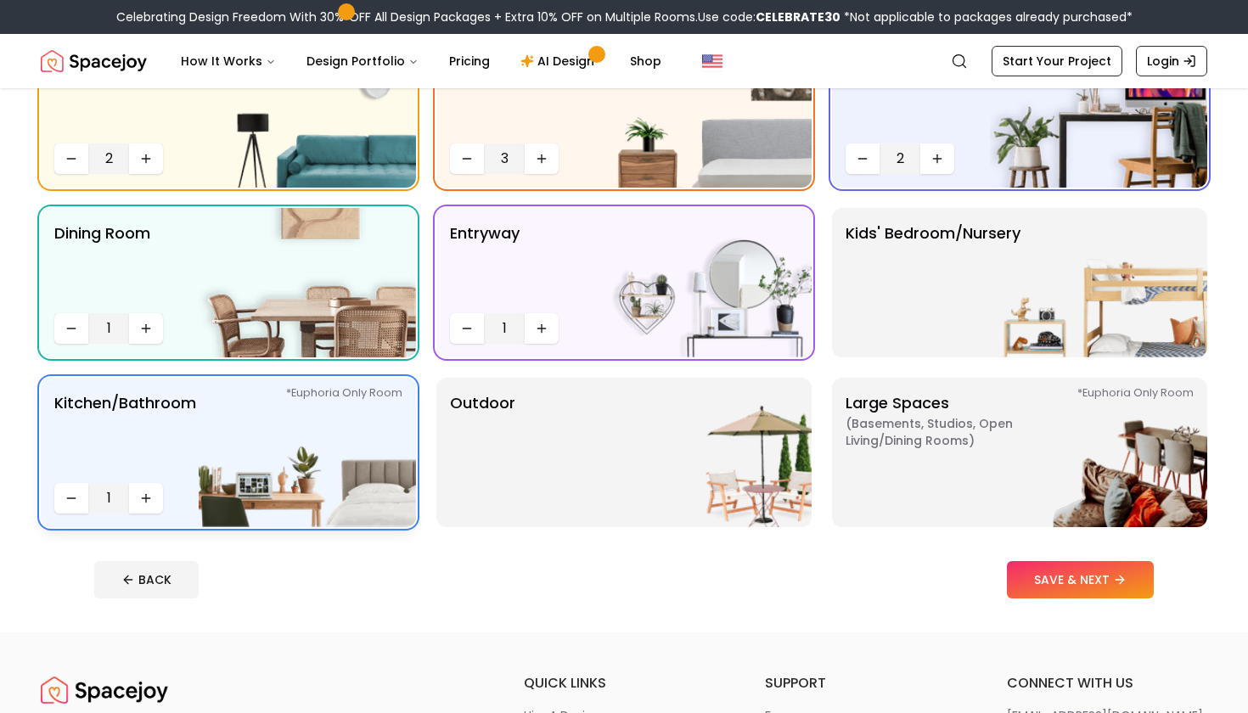
scroll to position [204, 0]
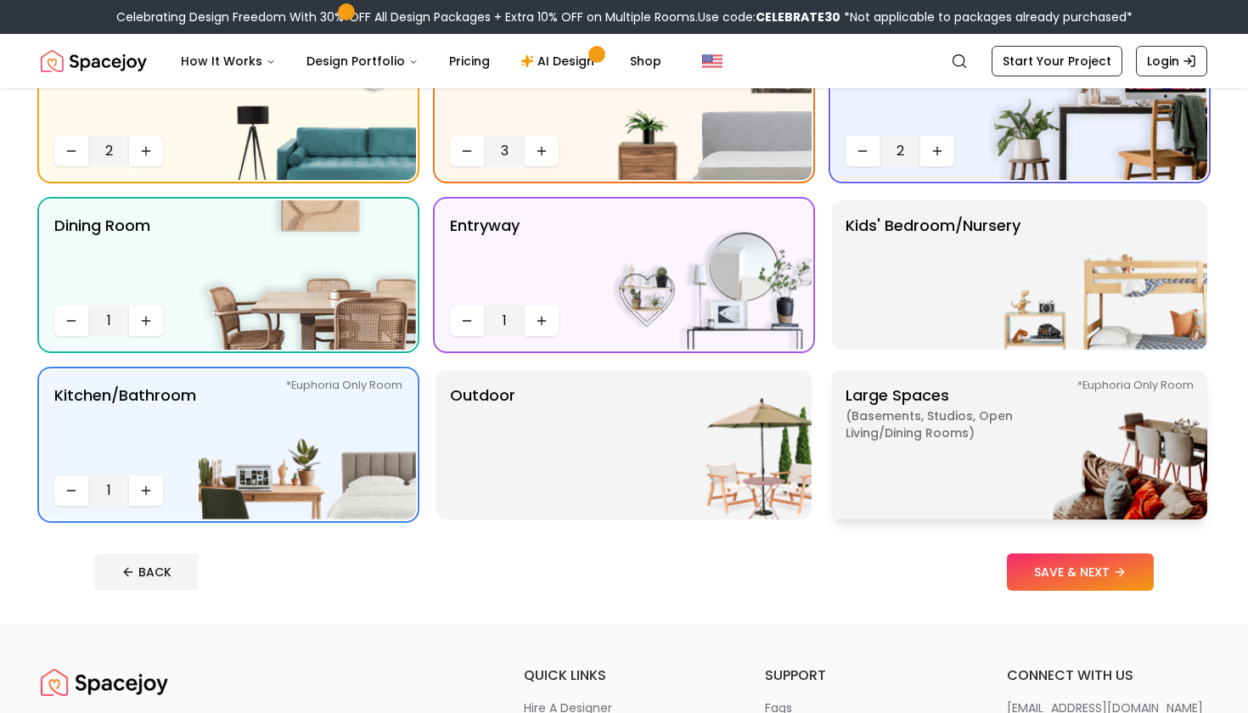
click at [950, 494] on p "Large Spaces ( Basements, Studios, Open living/dining rooms ) *Euphoria Only Ro…" at bounding box center [952, 445] width 212 height 122
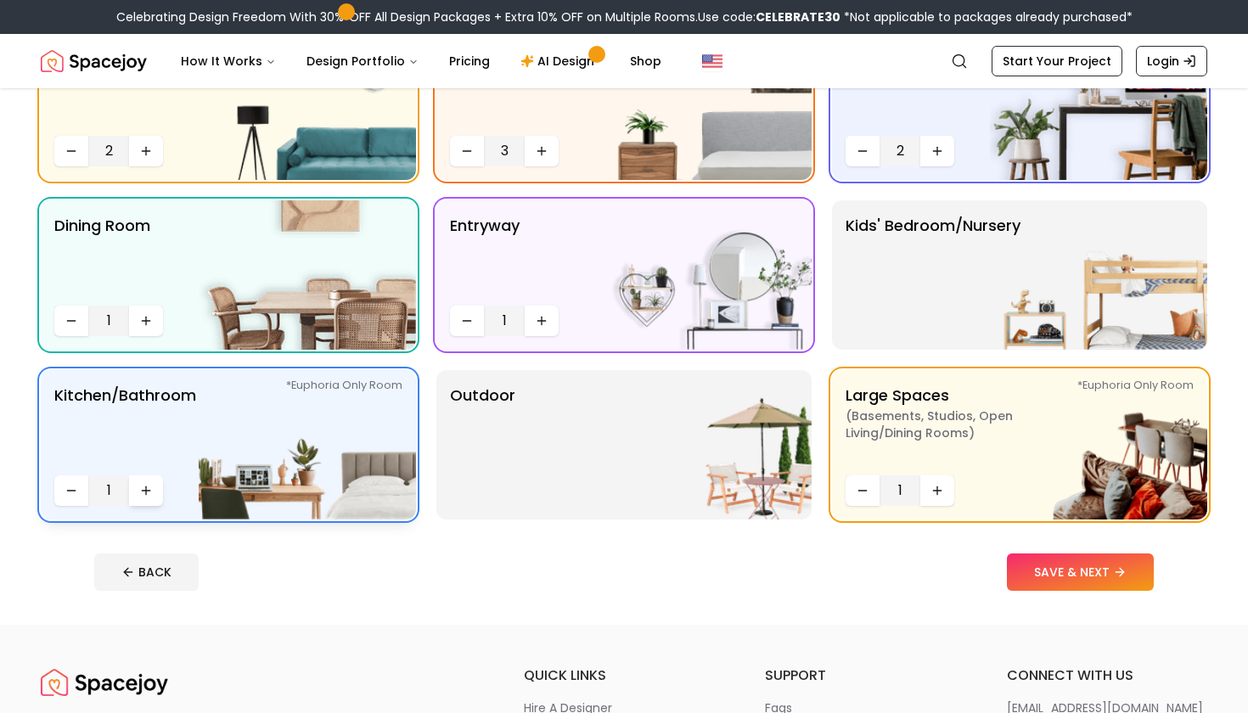
click at [147, 496] on icon "Increase quantity" at bounding box center [146, 491] width 14 height 14
click at [1045, 562] on button "SAVE & NEXT" at bounding box center [1080, 572] width 147 height 37
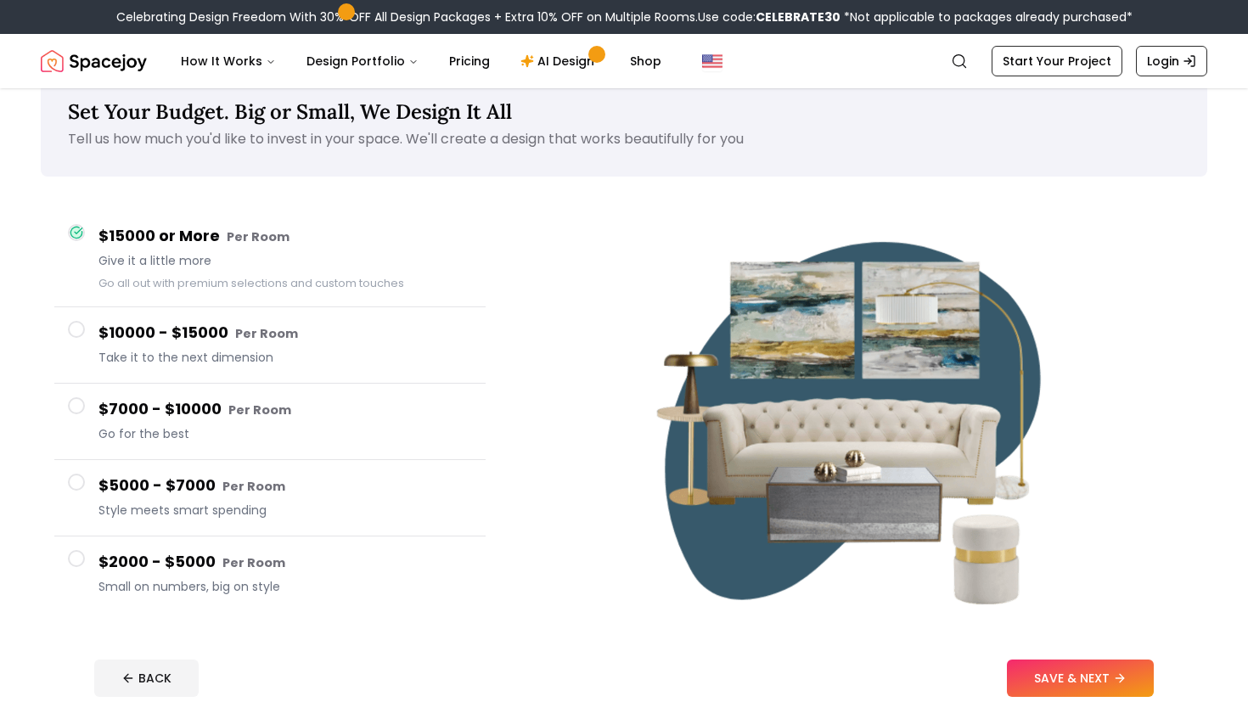
scroll to position [48, 0]
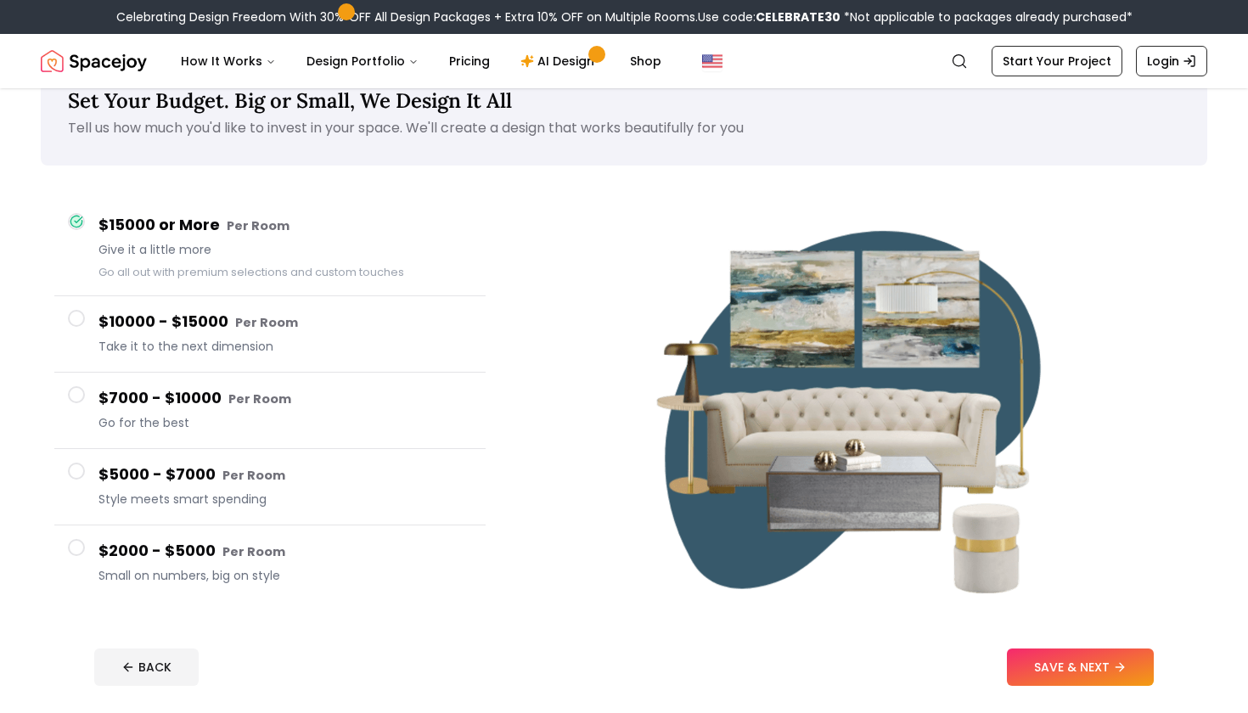
click at [319, 327] on h4 "$10000 - $15000 Per Room" at bounding box center [285, 322] width 374 height 25
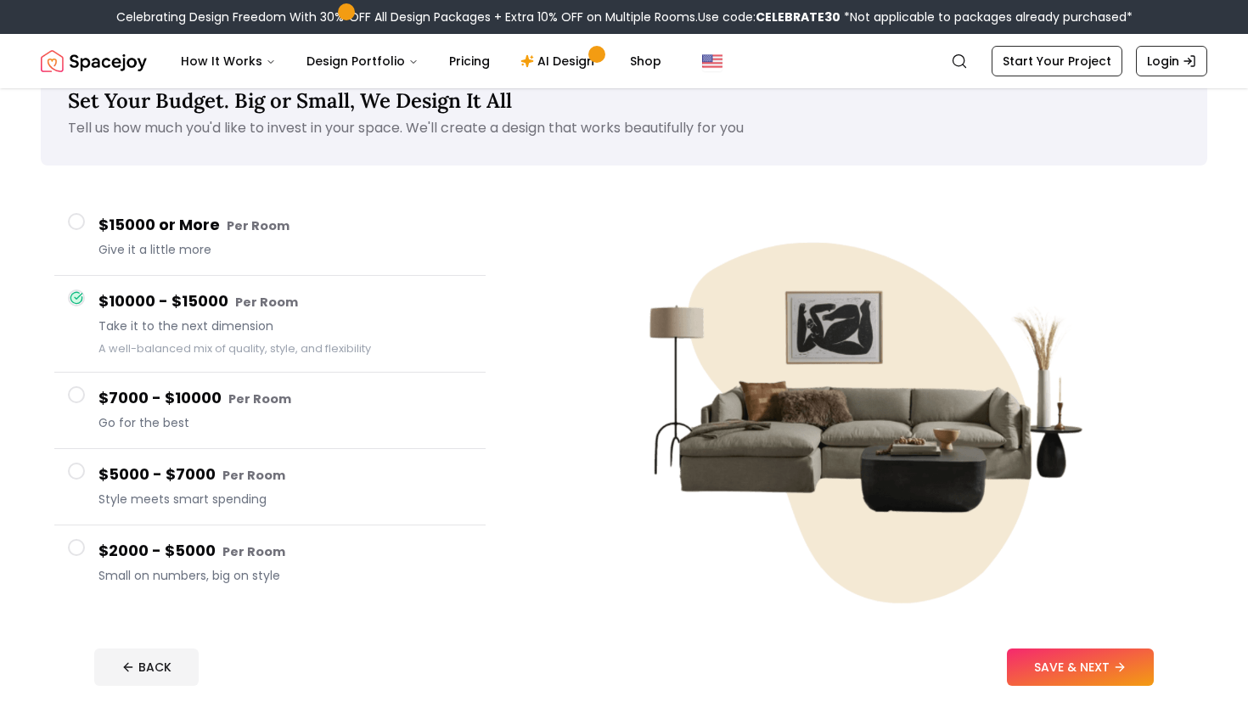
click at [313, 232] on h4 "$15000 or More Per Room" at bounding box center [285, 225] width 374 height 25
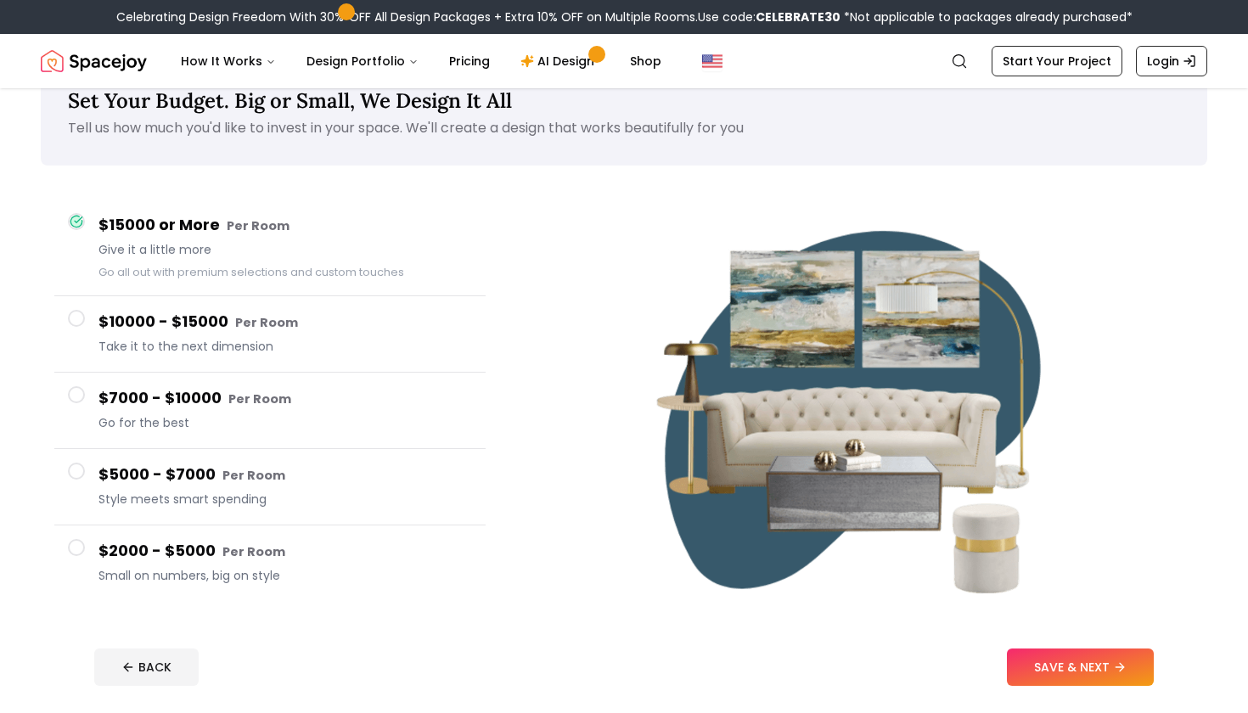
click at [296, 557] on h4 "$2000 - $5000 Per Room" at bounding box center [285, 551] width 374 height 25
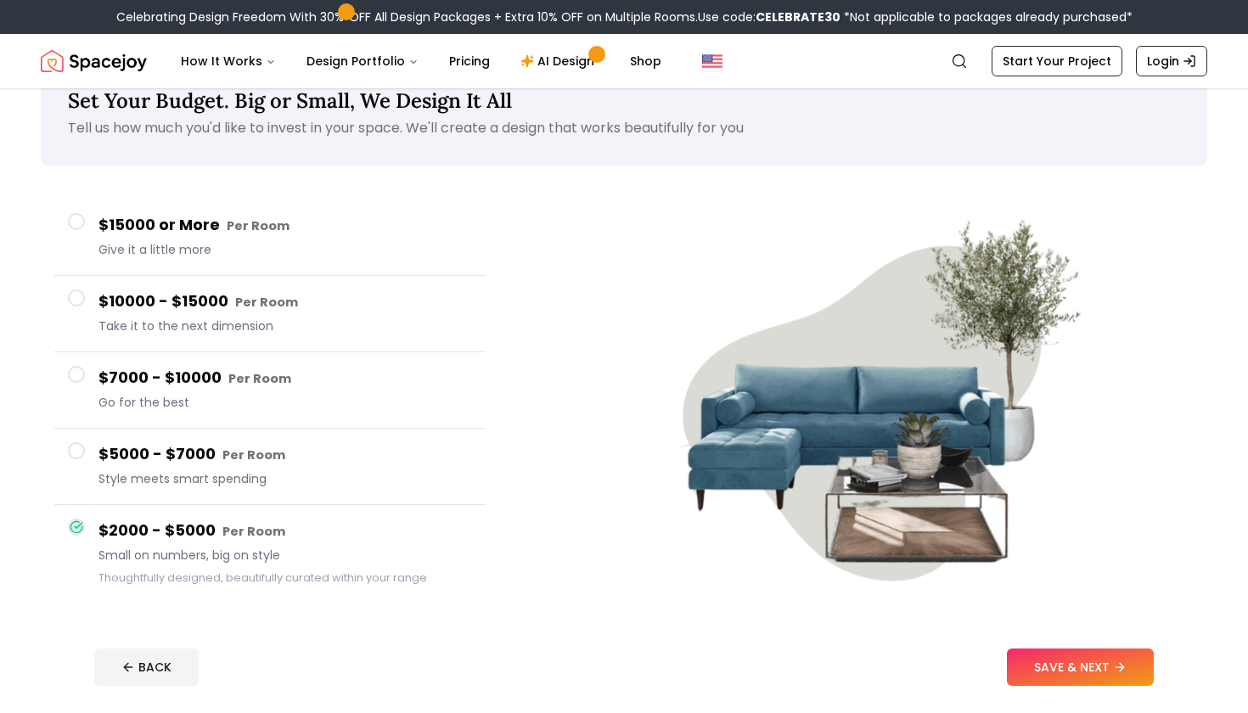
click at [359, 476] on span "Style meets smart spending" at bounding box center [285, 478] width 374 height 17
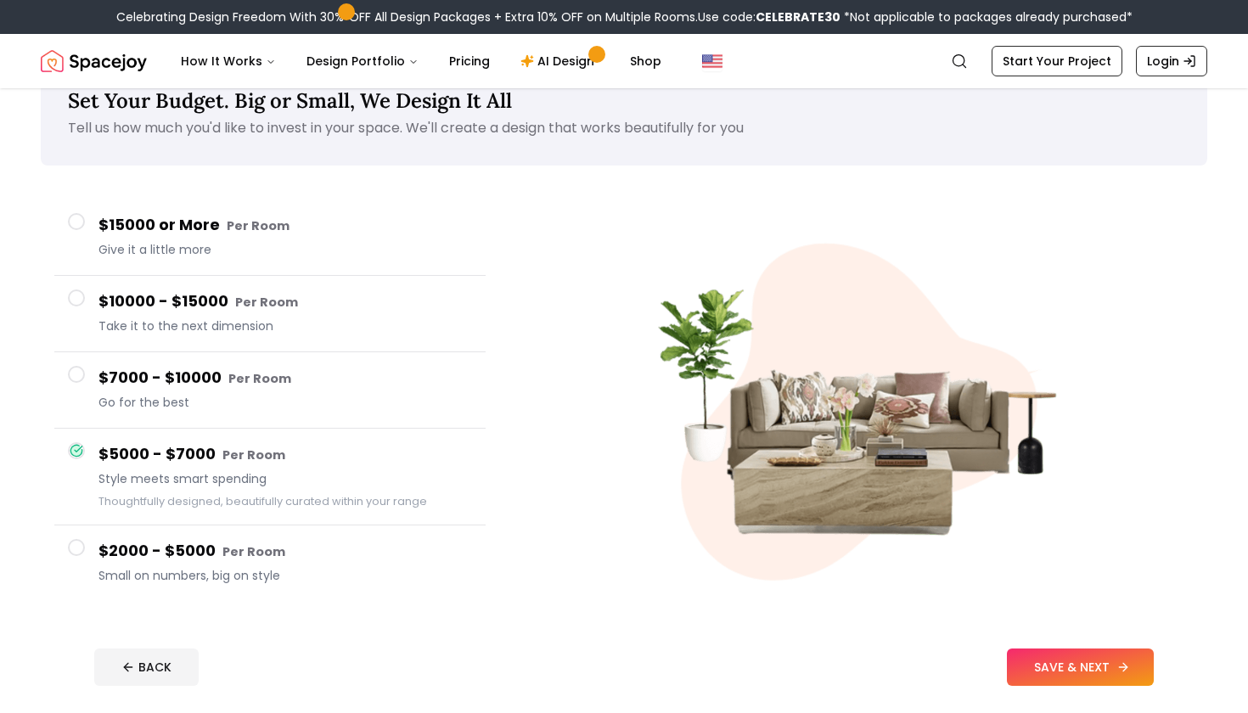
click at [1108, 675] on button "SAVE & NEXT" at bounding box center [1080, 667] width 147 height 37
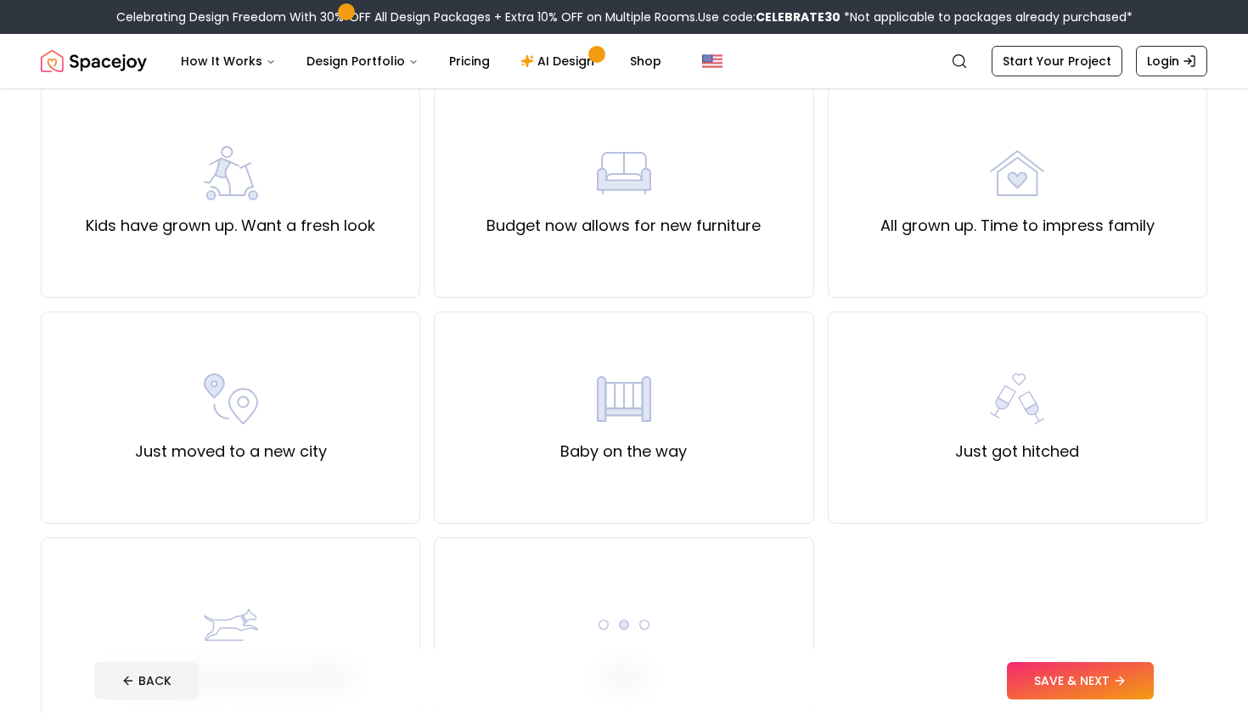
scroll to position [352, 0]
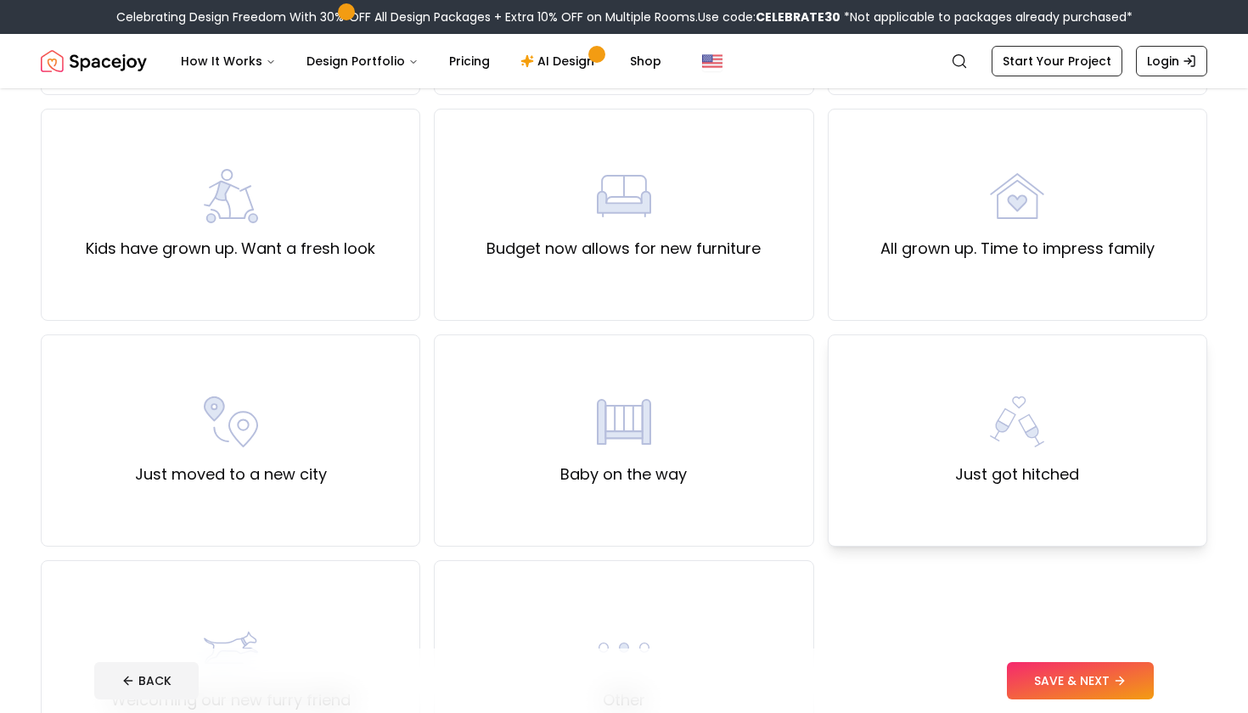
click at [1004, 473] on label "Just got hitched" at bounding box center [1017, 475] width 124 height 24
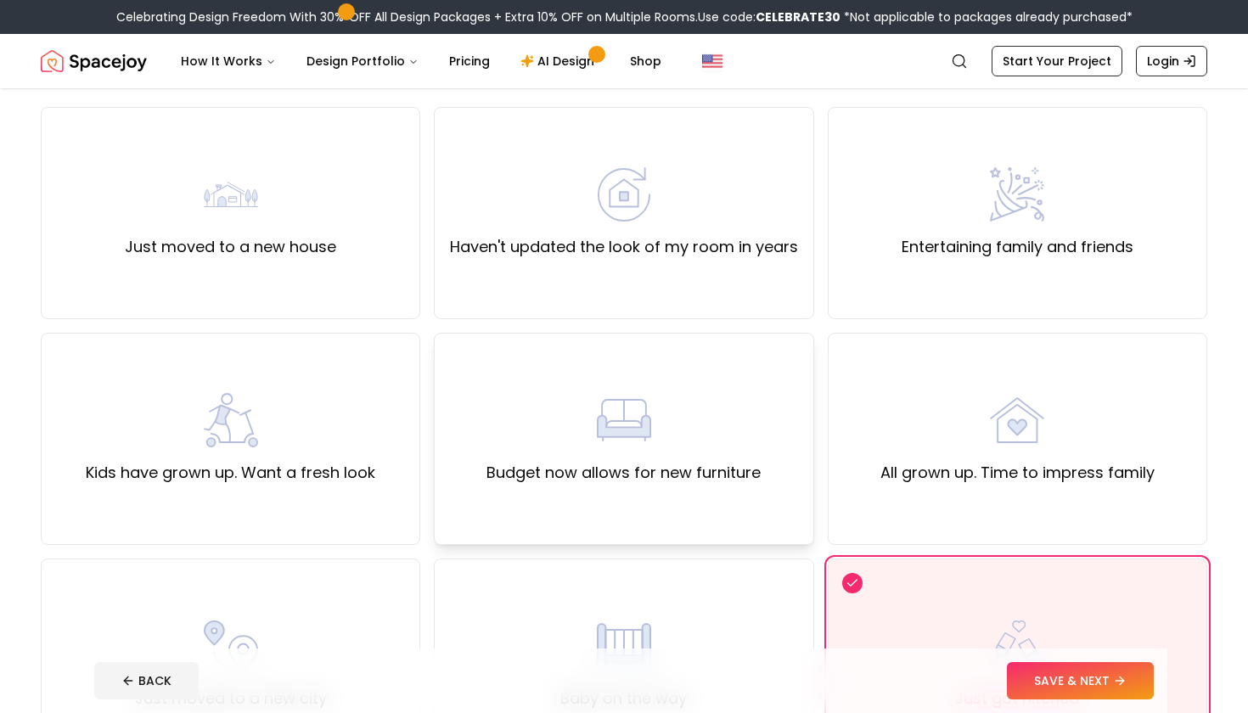
scroll to position [114, 0]
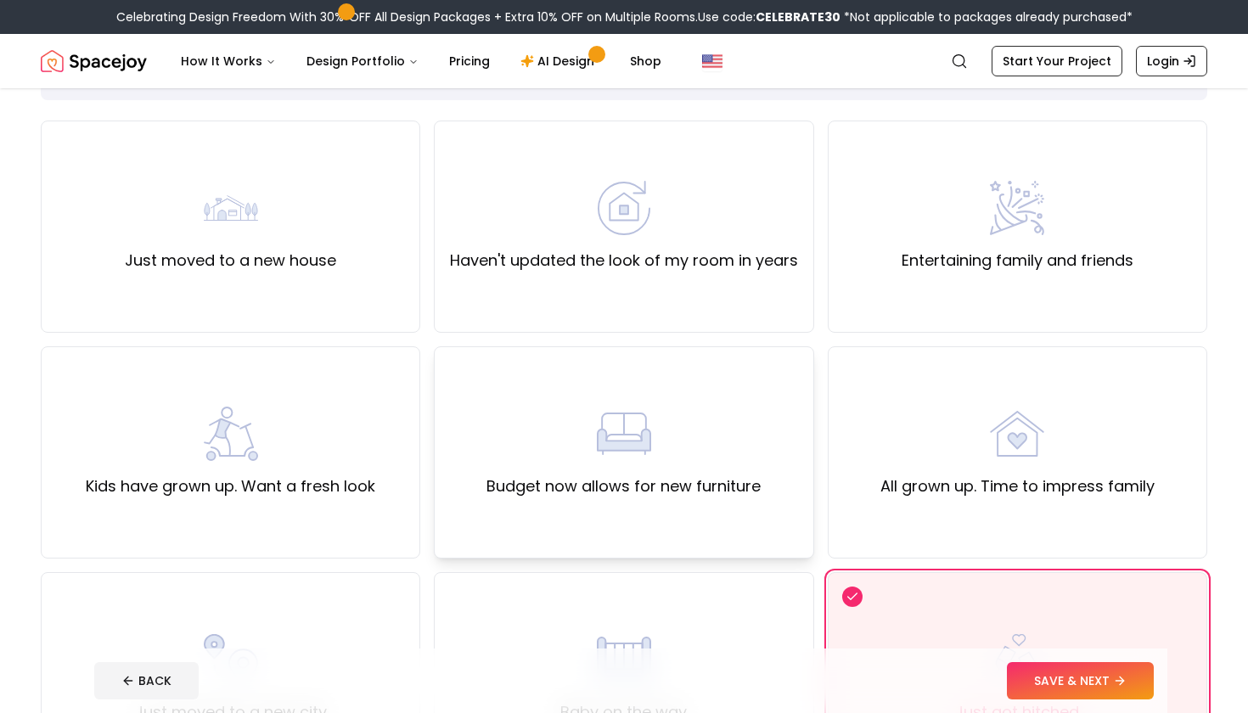
click at [689, 440] on div "Budget now allows for new furniture" at bounding box center [624, 453] width 274 height 92
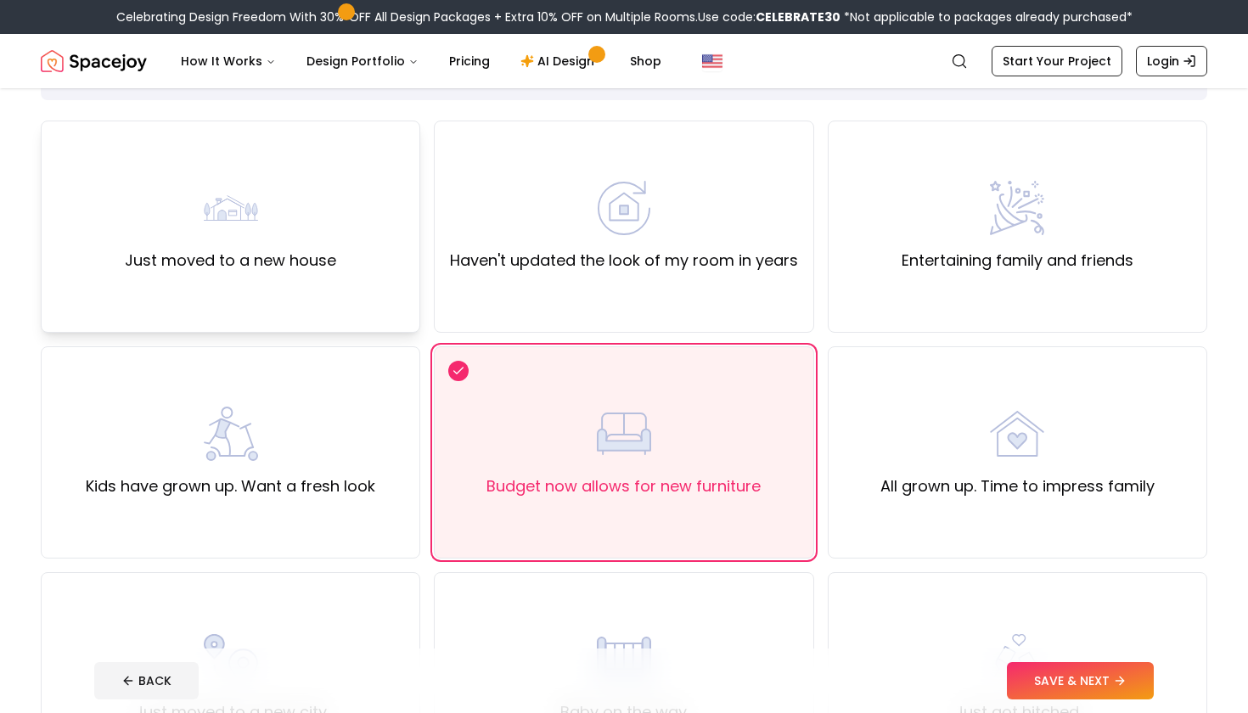
click at [169, 227] on div "Just moved to a new house" at bounding box center [230, 227] width 211 height 92
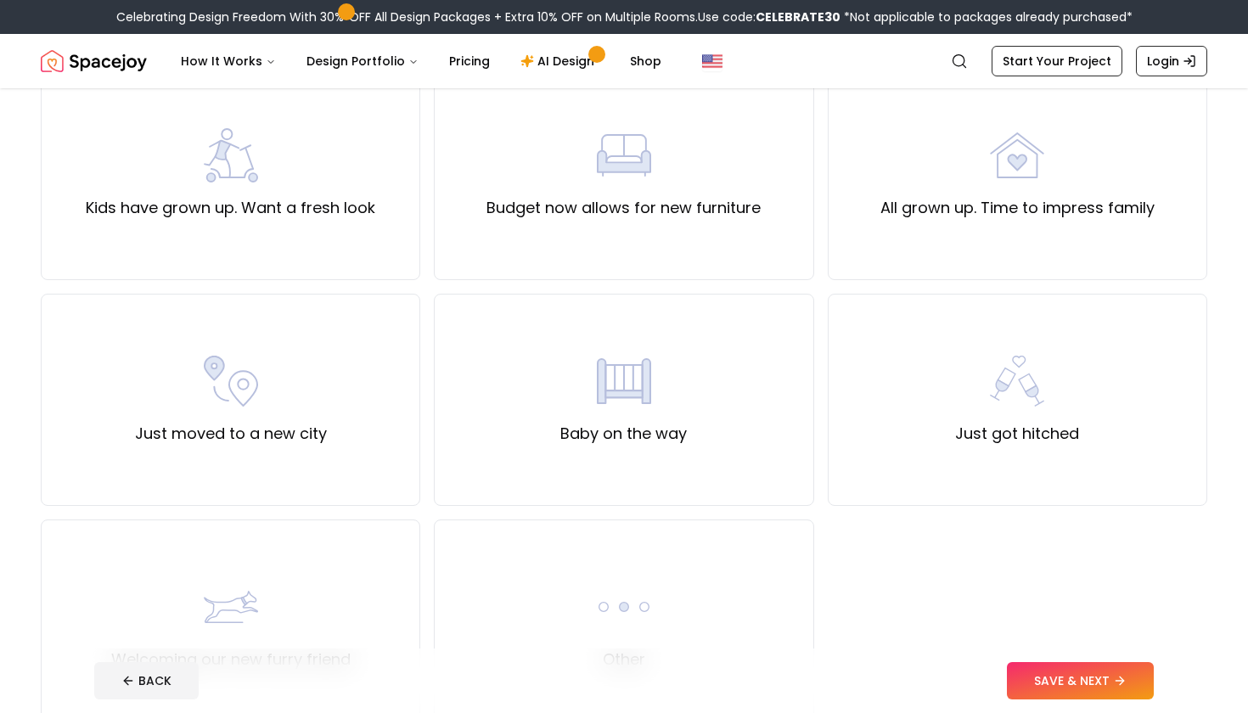
scroll to position [453, 0]
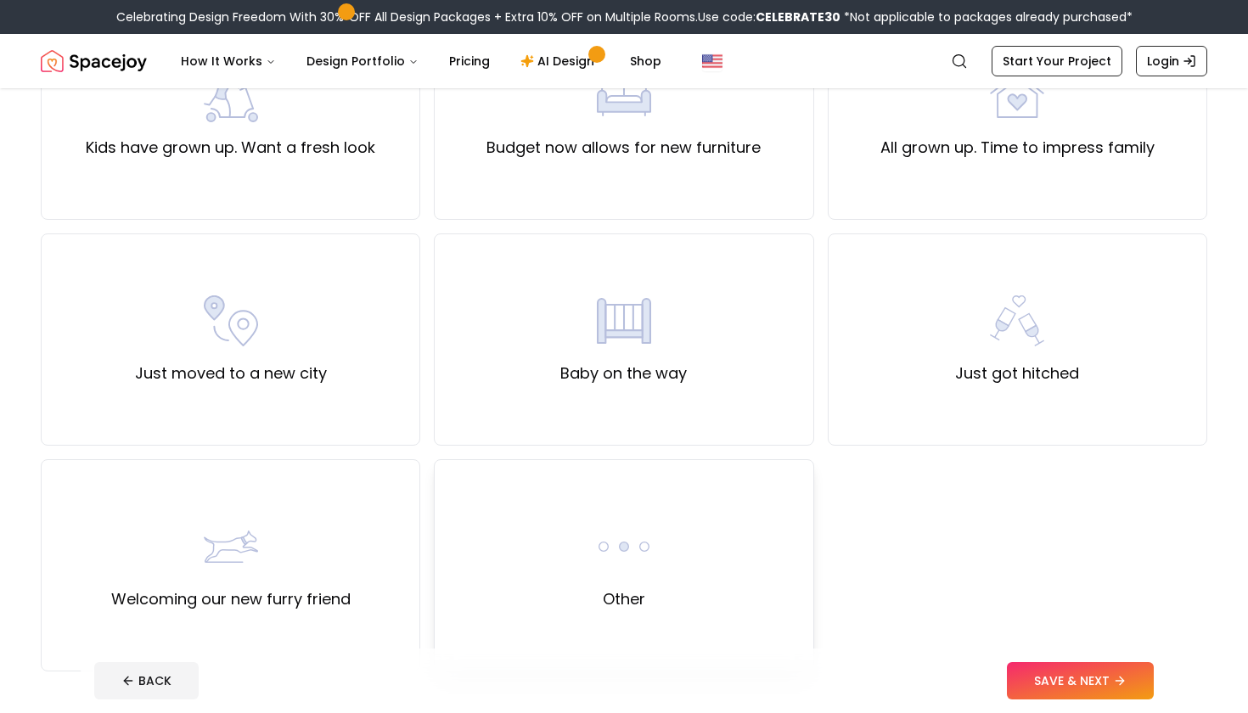
click at [574, 537] on div "Other" at bounding box center [624, 565] width 380 height 212
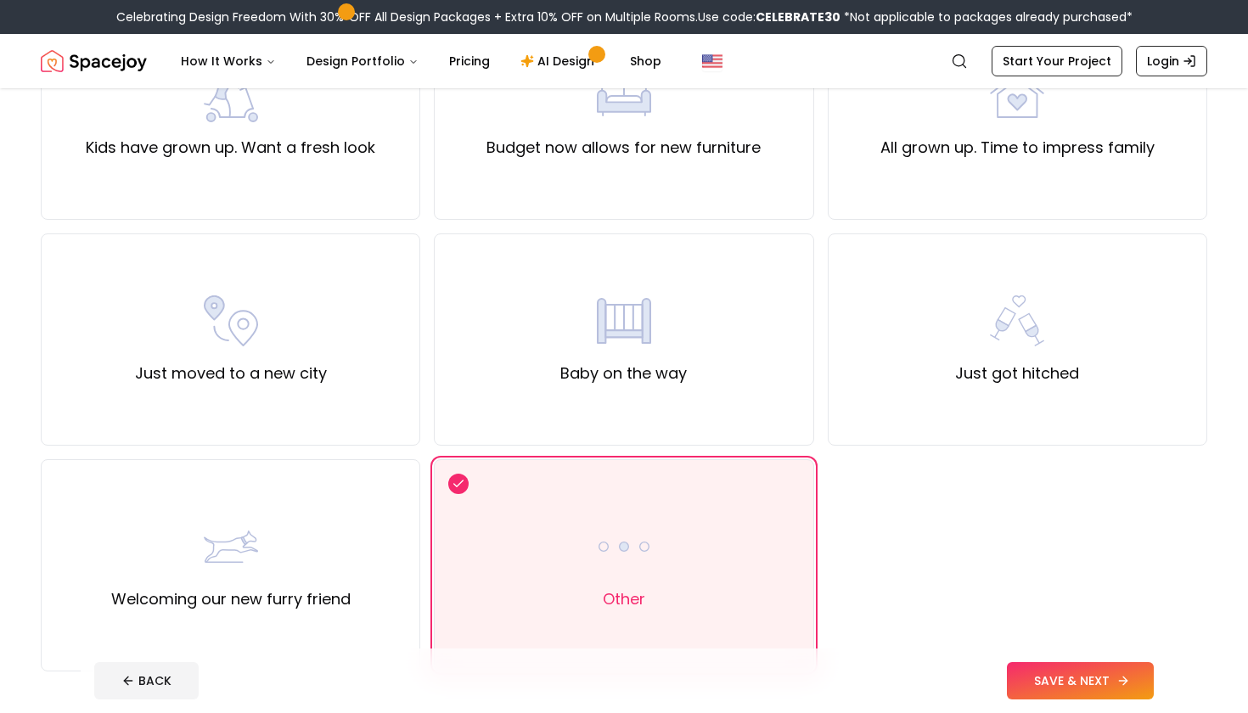
click at [1126, 673] on button "SAVE & NEXT" at bounding box center [1080, 680] width 147 height 37
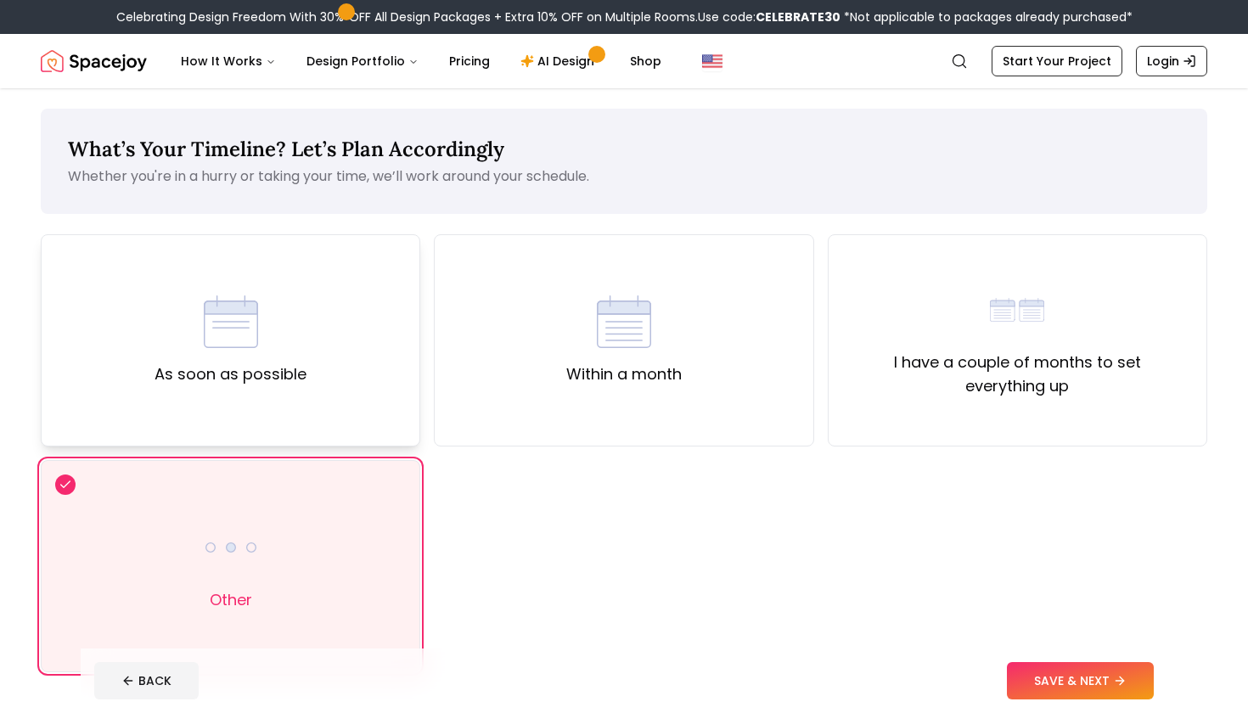
click at [202, 388] on div "As soon as possible" at bounding box center [231, 340] width 380 height 212
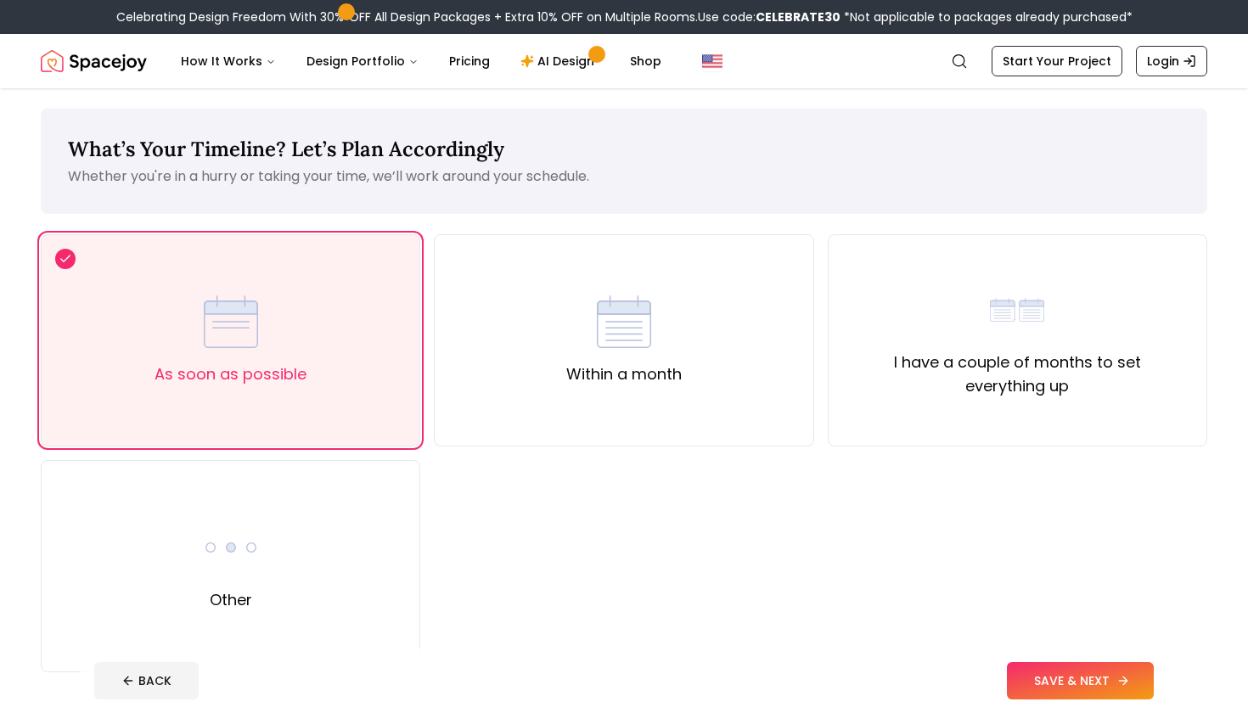
click at [1036, 680] on button "SAVE & NEXT" at bounding box center [1080, 680] width 147 height 37
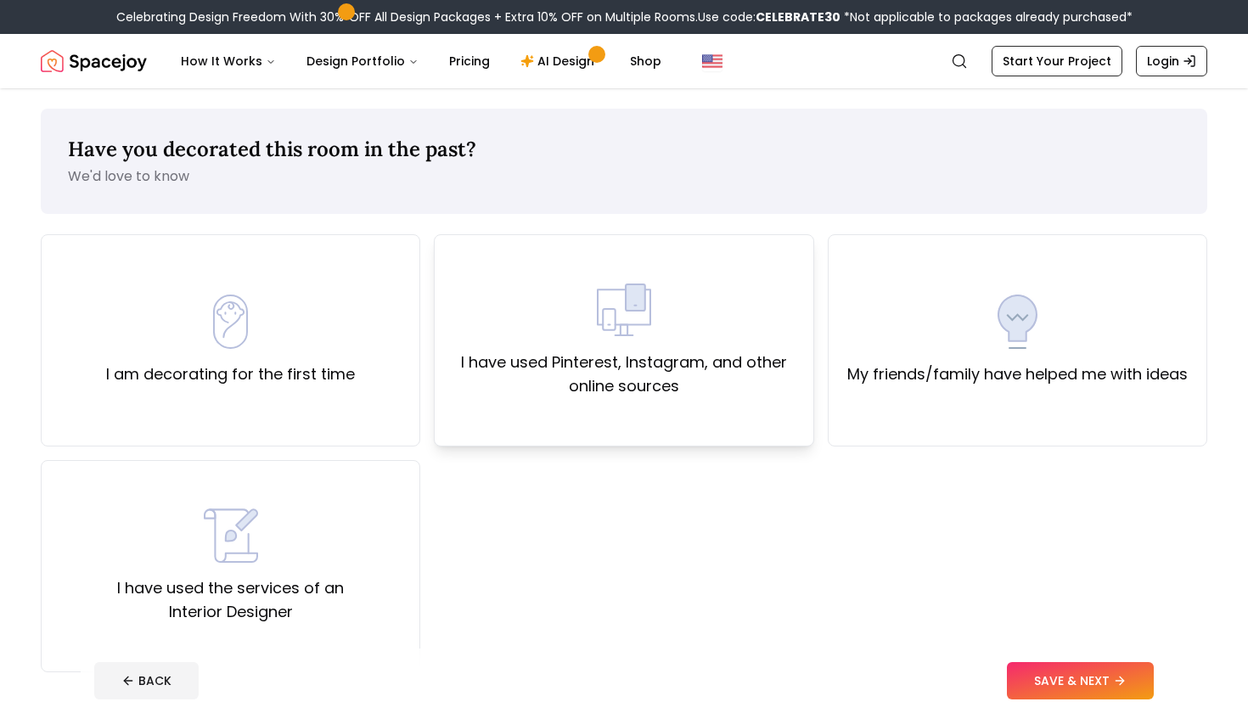
click at [510, 382] on label "I have used Pinterest, Instagram, and other online sources" at bounding box center [623, 375] width 351 height 48
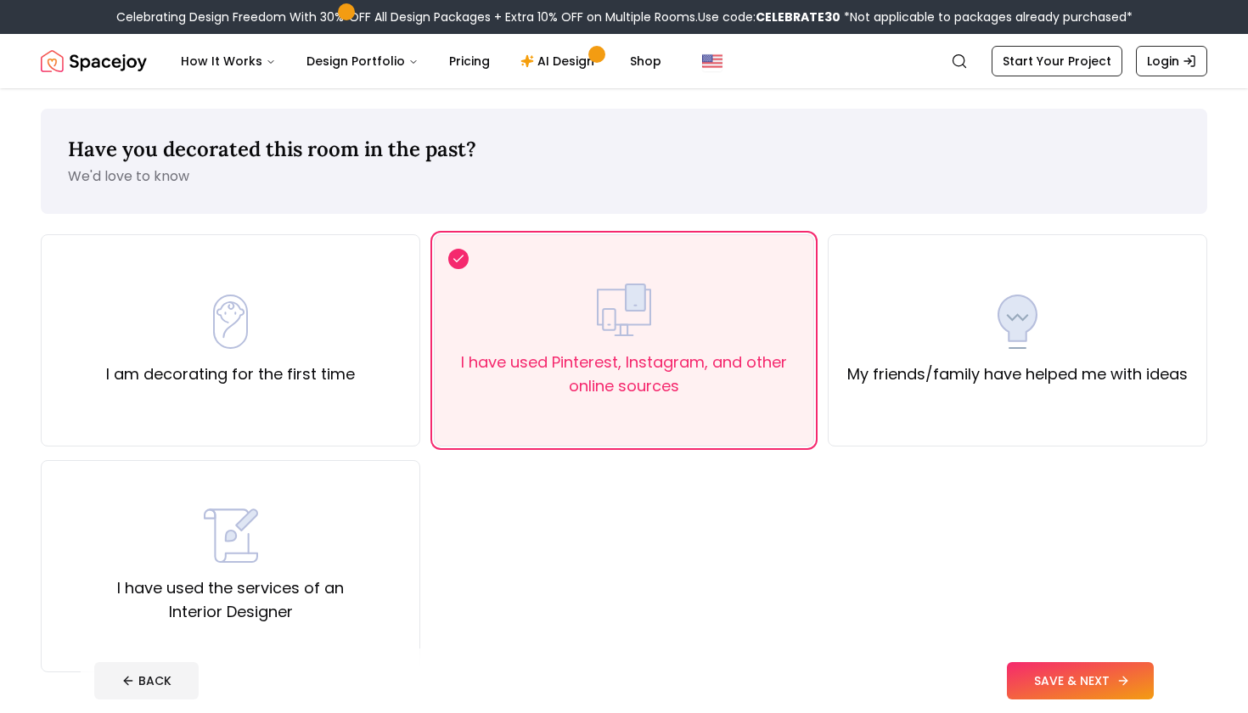
click at [1044, 680] on button "SAVE & NEXT" at bounding box center [1080, 680] width 147 height 37
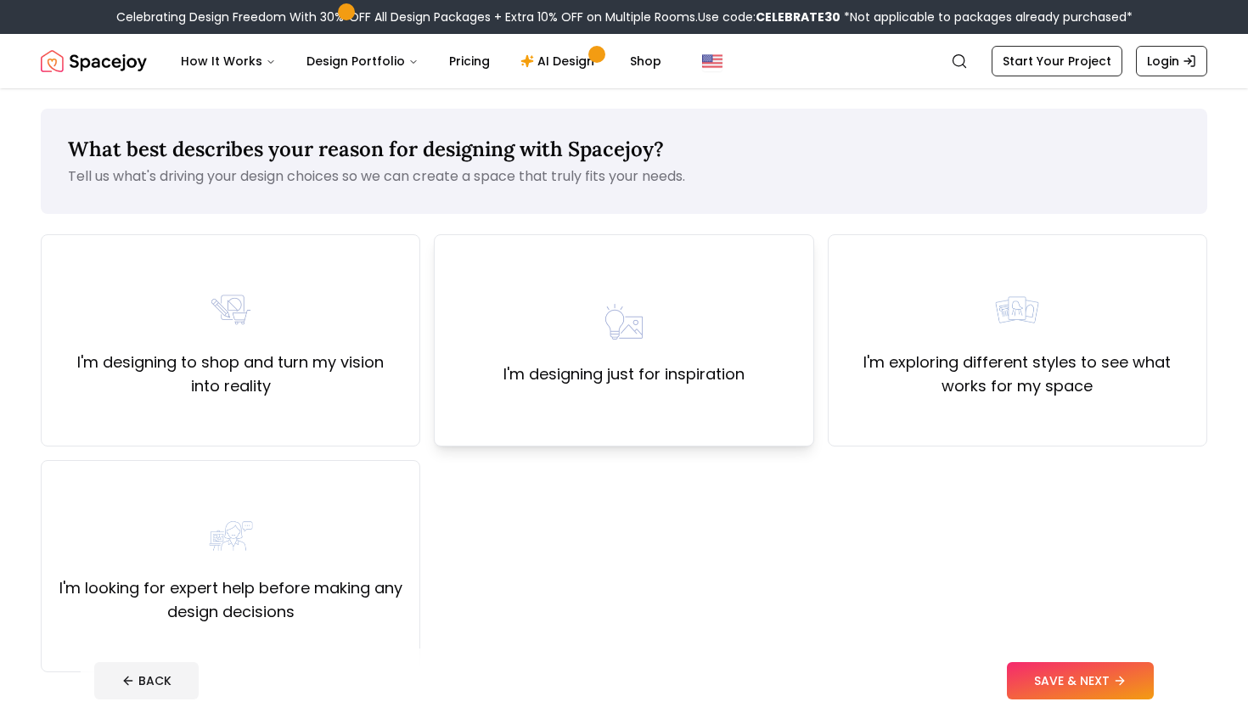
click at [656, 333] on div "I'm designing just for inspiration" at bounding box center [624, 341] width 241 height 92
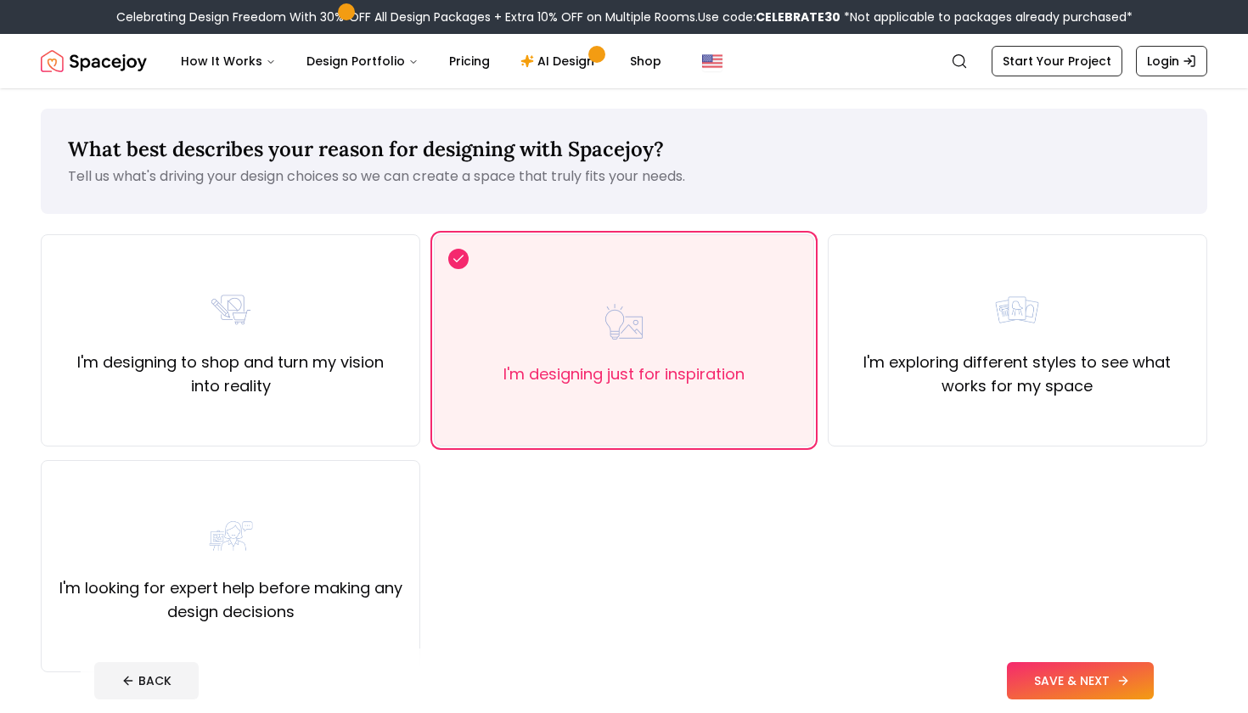
click at [1080, 692] on button "SAVE & NEXT" at bounding box center [1080, 680] width 147 height 37
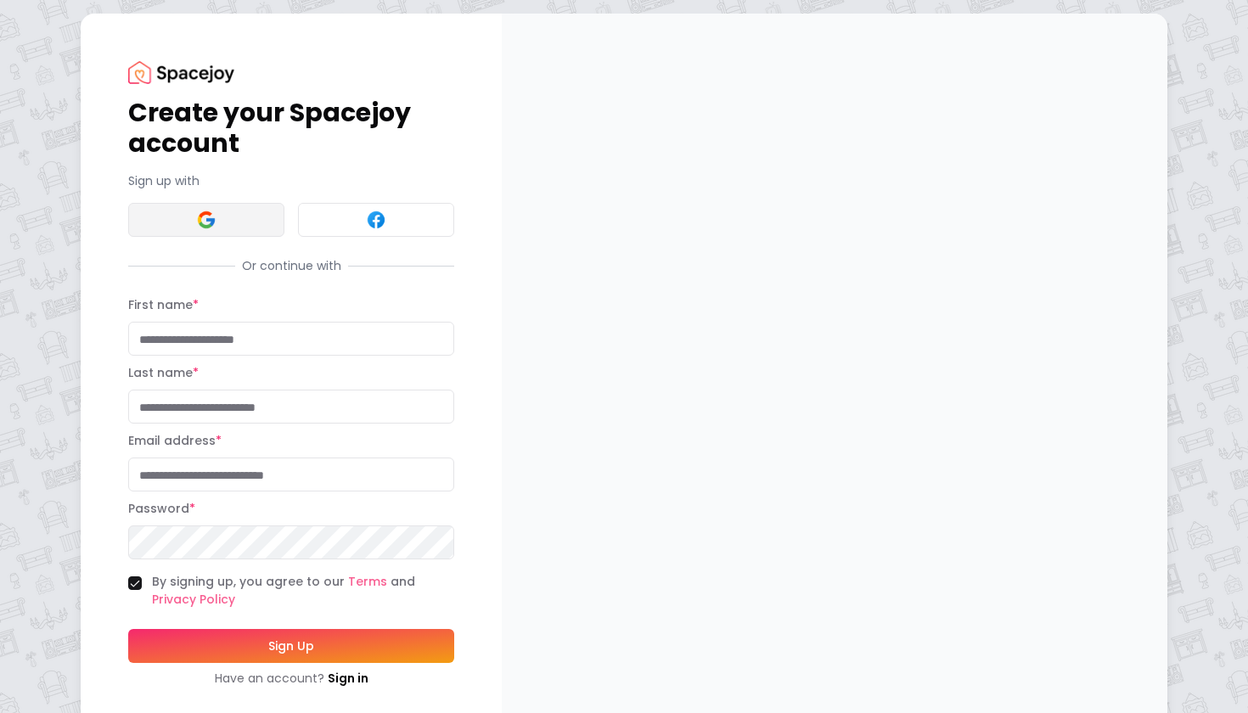
click at [181, 219] on button at bounding box center [206, 220] width 156 height 34
